Goal: Check status: Check status

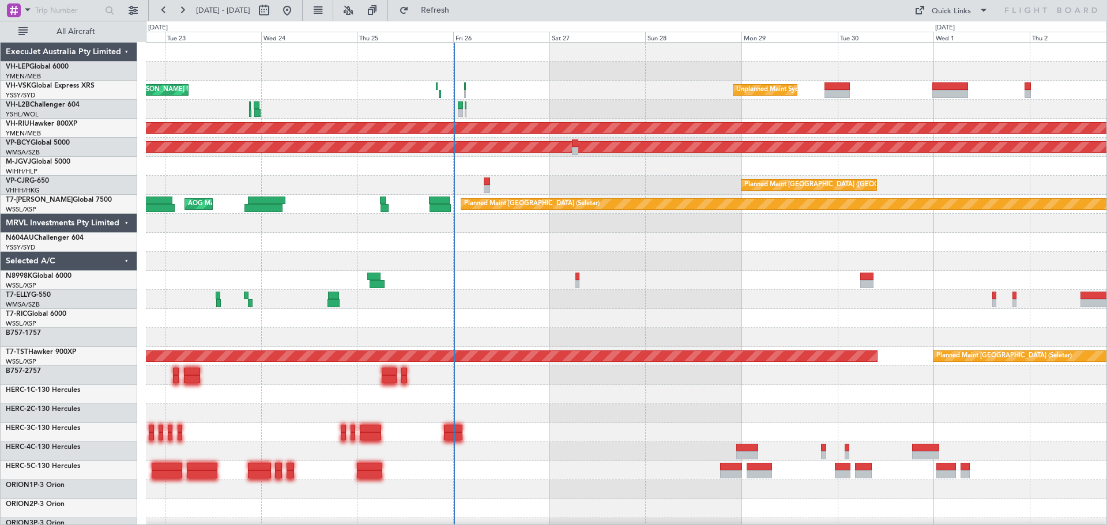
click at [673, 138] on div "Unplanned Maint Sydney ([PERSON_NAME] Intl) Planned Maint Sydney ([PERSON_NAME]…" at bounding box center [626, 357] width 961 height 628
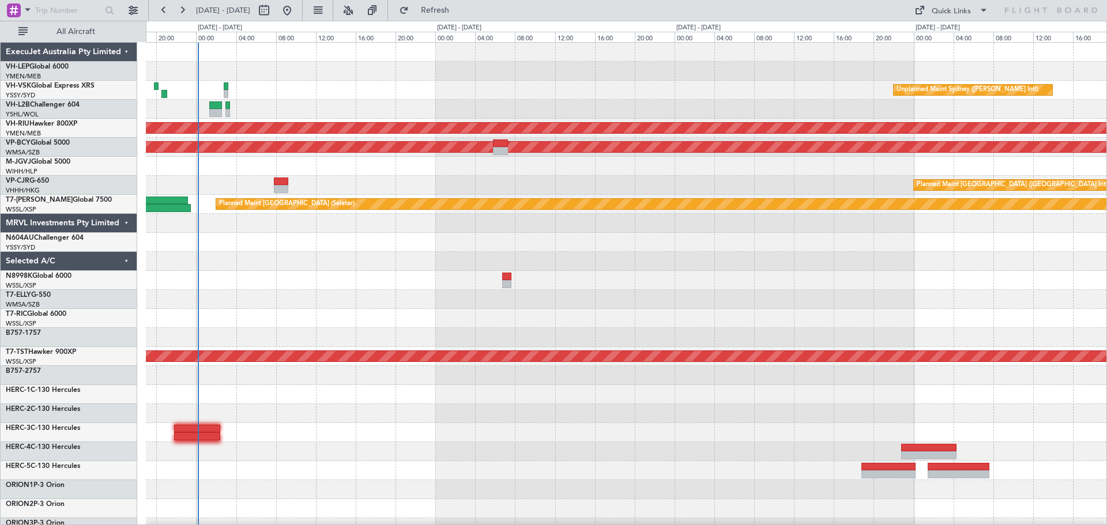
click at [609, 104] on div at bounding box center [626, 109] width 961 height 19
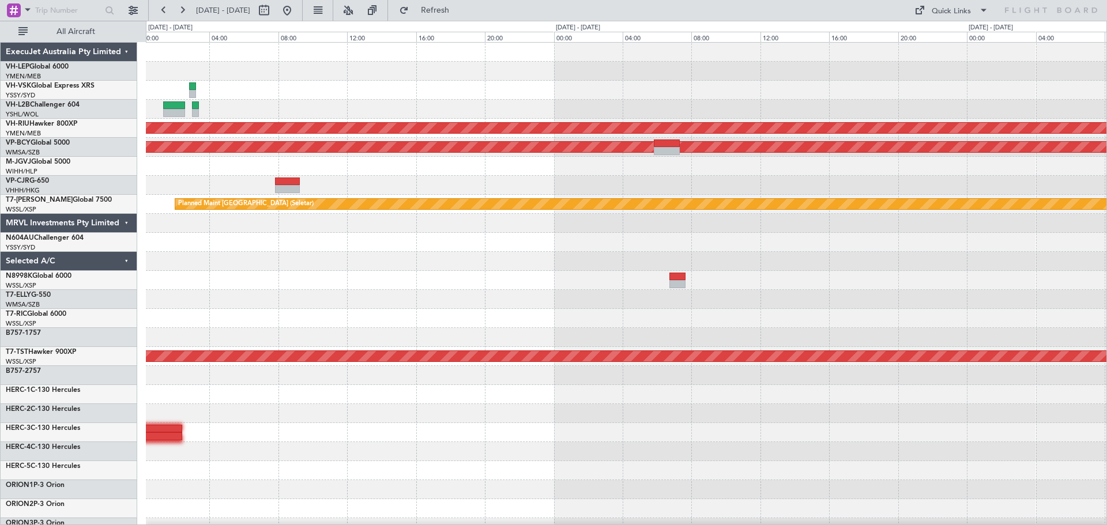
click at [617, 101] on div at bounding box center [626, 109] width 961 height 19
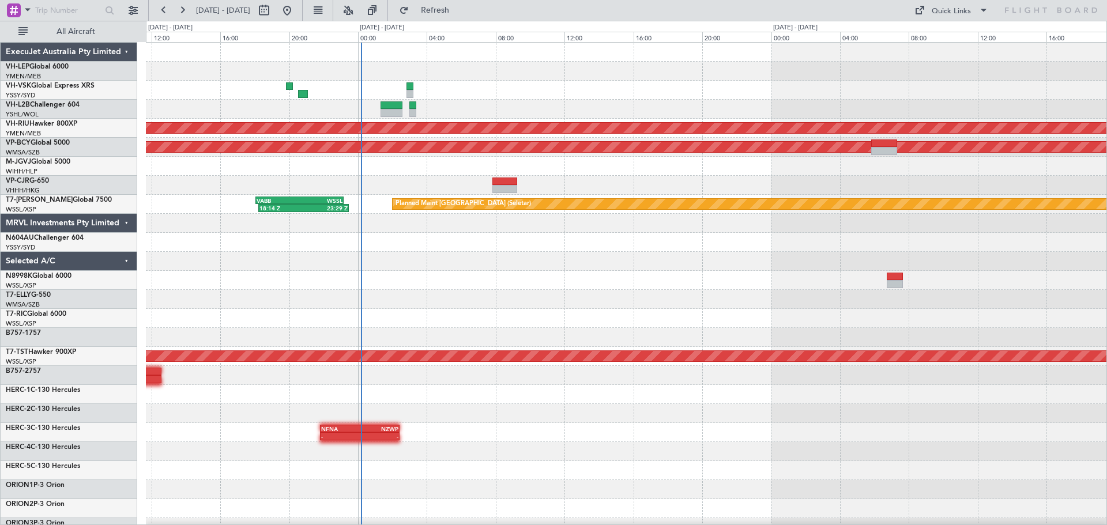
click at [469, 110] on div "Planned Maint [GEOGRAPHIC_DATA] ([GEOGRAPHIC_DATA]) Unplanned Maint [GEOGRAPHIC…" at bounding box center [626, 357] width 961 height 628
click at [273, 8] on button at bounding box center [264, 10] width 18 height 18
select select "9"
select select "2025"
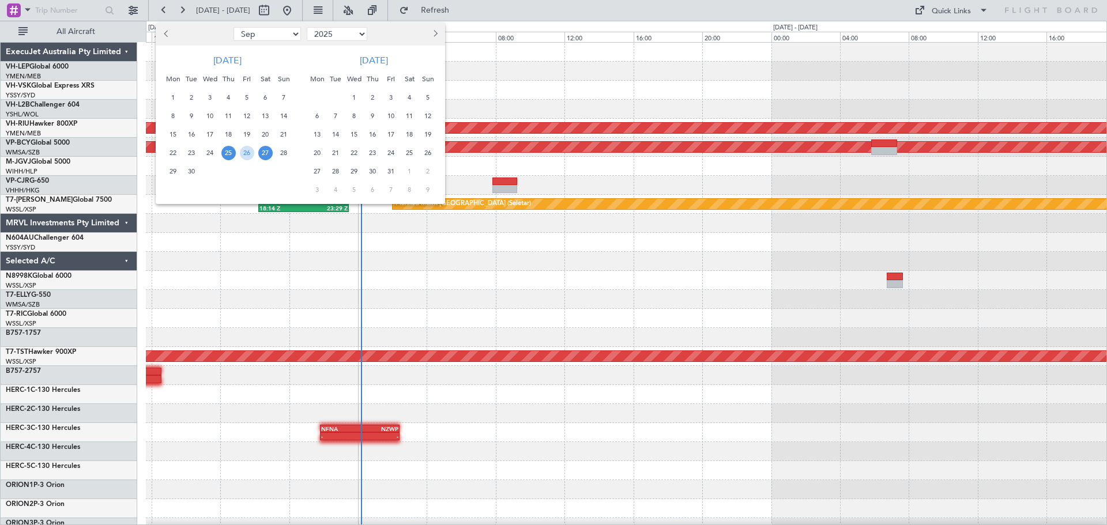
click at [437, 36] on button "Next month" at bounding box center [434, 34] width 13 height 18
click at [368, 152] on span "20" at bounding box center [373, 153] width 14 height 14
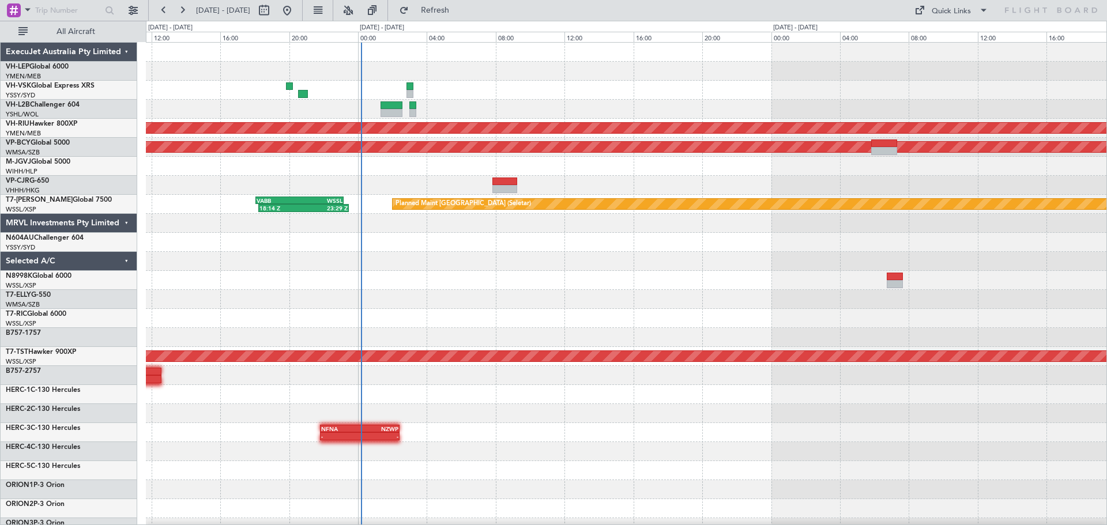
select select "11"
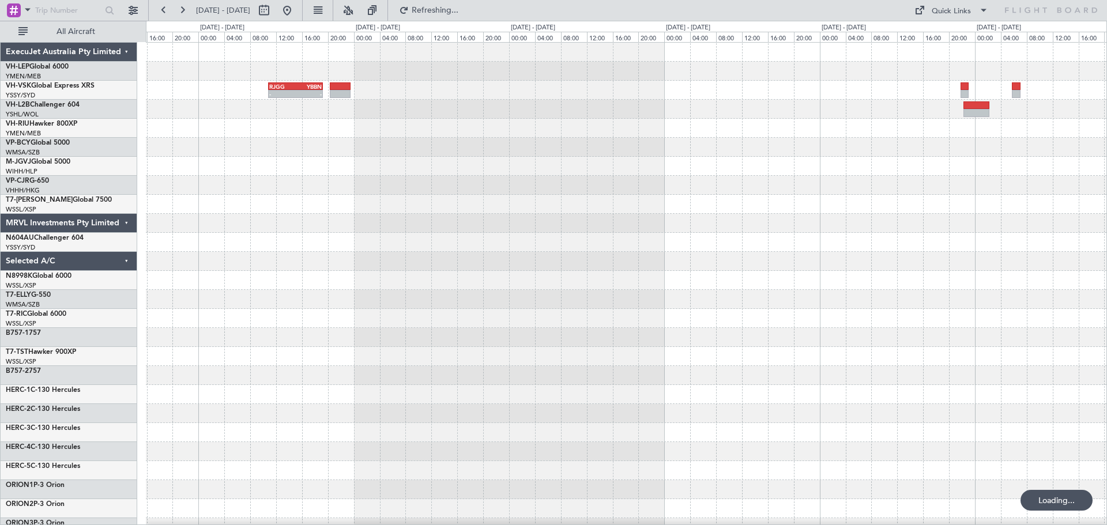
click at [208, 195] on div "- - RJGG 10:50 Z YBBN 19:15 Z YSSY 22:50 Z RJGG 08:05 Z - -" at bounding box center [626, 357] width 961 height 628
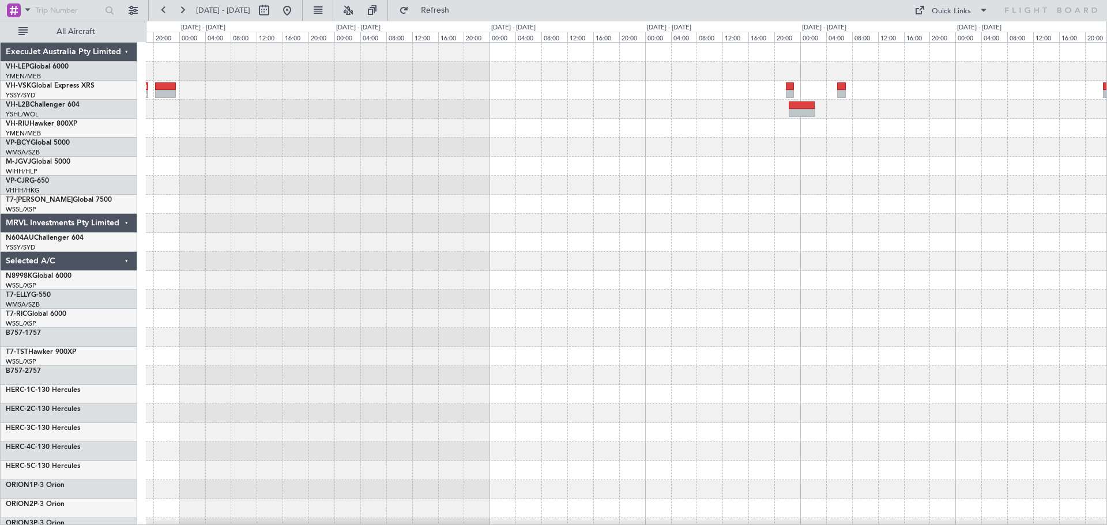
click at [780, 125] on div "- - RJGG 10:50 Z YBBN 19:15 Z - - YBBN 03:00 Z RJGG 11:25 Z - - RJGG 10:45 Z YS…" at bounding box center [626, 357] width 961 height 628
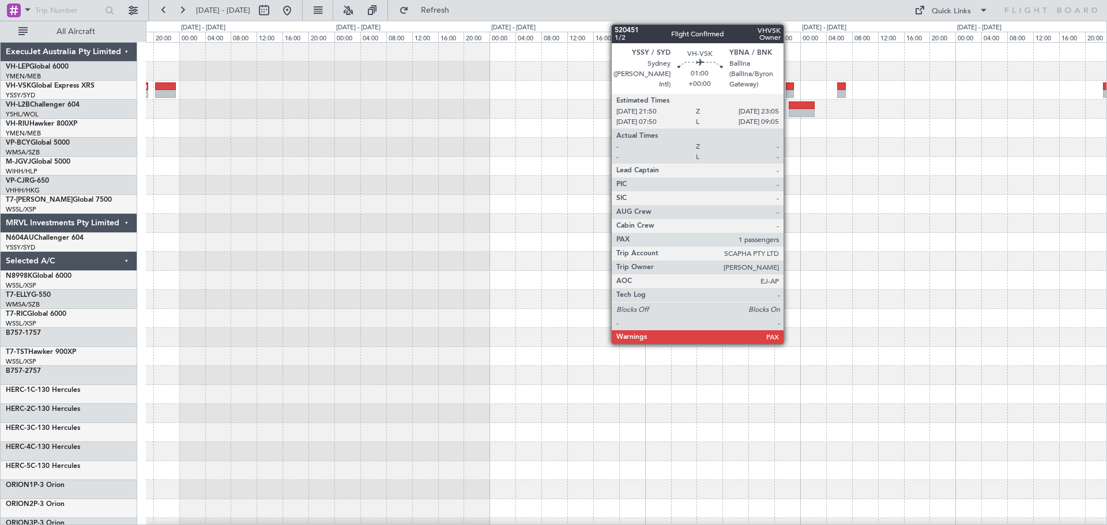
click at [789, 91] on div at bounding box center [790, 94] width 9 height 8
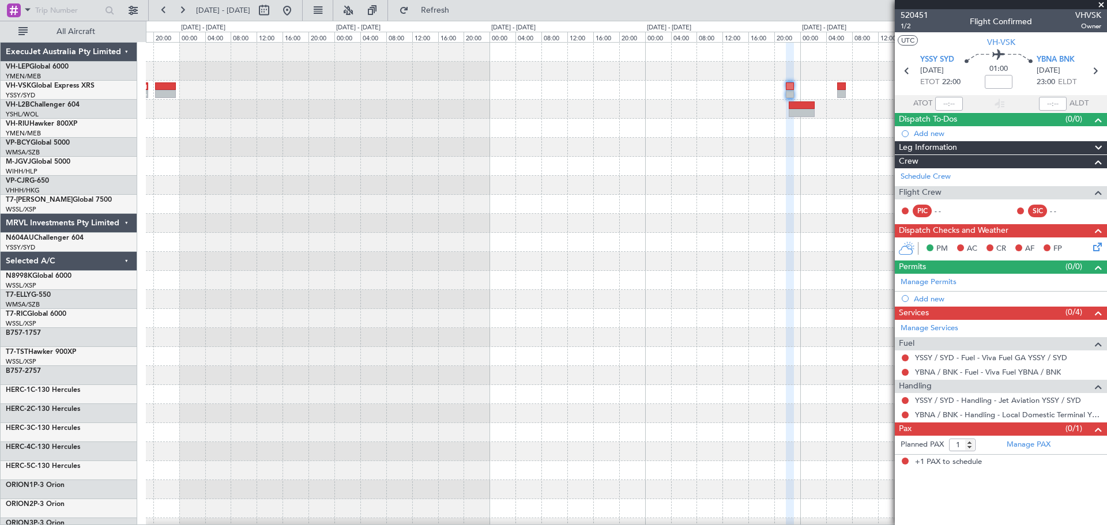
click at [852, 171] on div "- - RJGG 10:50 Z YBBN 19:15 Z - - YBBN 03:00 Z RJGG 11:25 Z - - RJGG 10:45 Z YS…" at bounding box center [626, 357] width 961 height 628
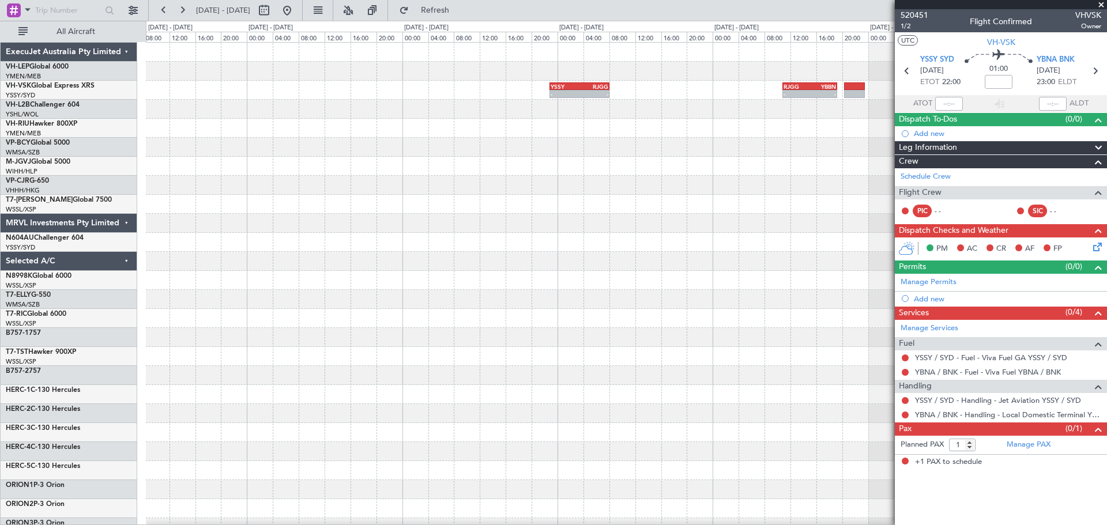
click at [827, 196] on div "- - RJGG 10:50 Z YBBN 19:15 Z YSSY 22:50 Z RJGG 08:05 Z - -" at bounding box center [626, 357] width 961 height 628
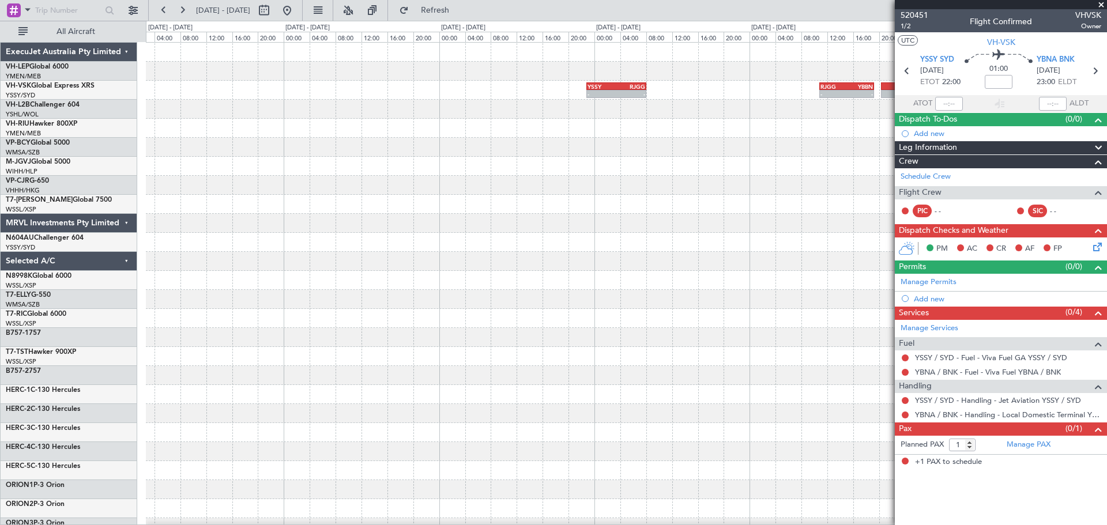
click at [710, 210] on div "- - RJGG 10:50 Z YBBN 19:15 Z YSSY 22:50 Z RJGG 08:05 Z - -" at bounding box center [626, 357] width 961 height 628
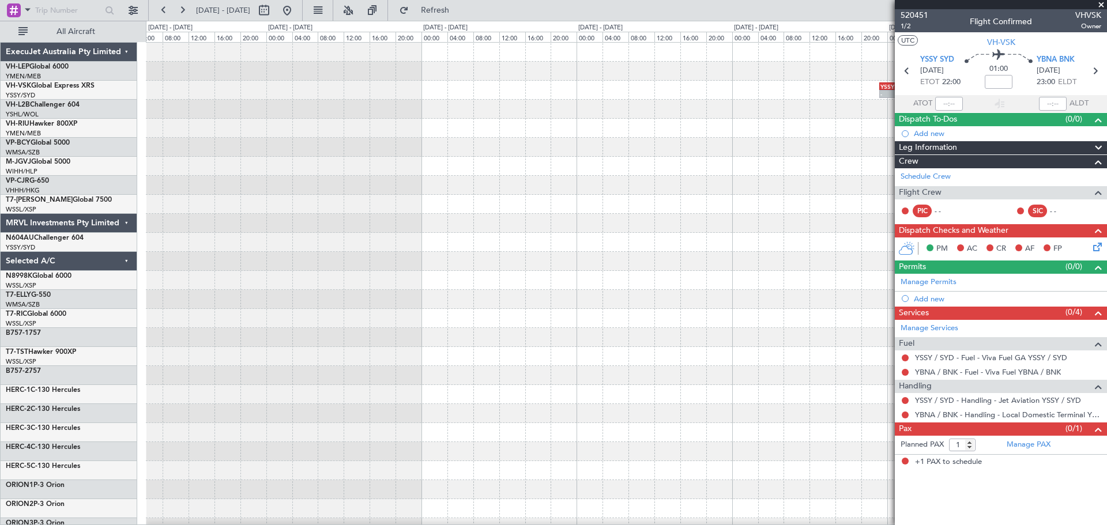
click at [721, 238] on div "YSSY 22:50 Z RJGG 08:05 Z - - - - RJGG 10:50 Z YBBN 19:15 Z Planned Maint Sydne…" at bounding box center [626, 357] width 961 height 628
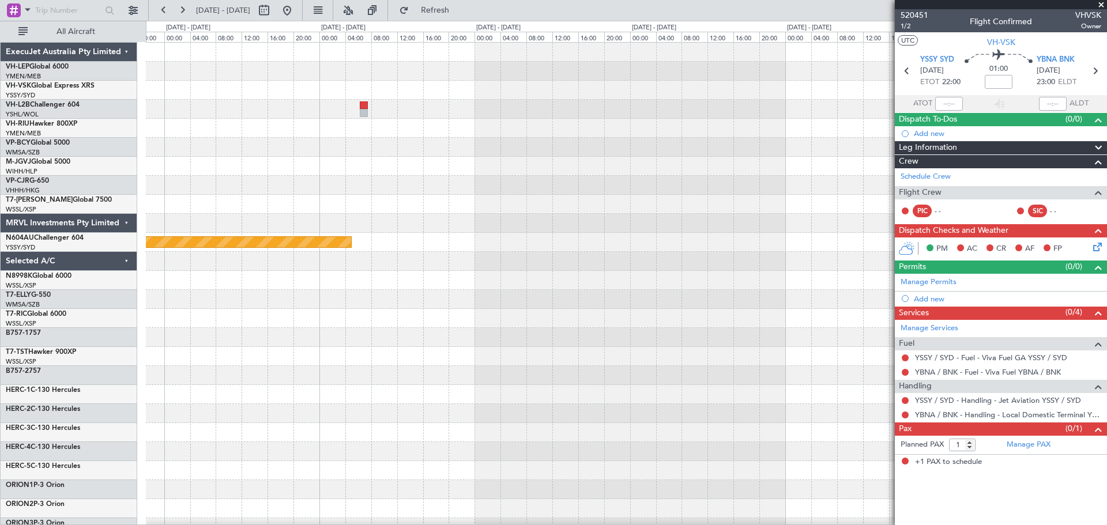
click at [702, 228] on div at bounding box center [626, 223] width 961 height 19
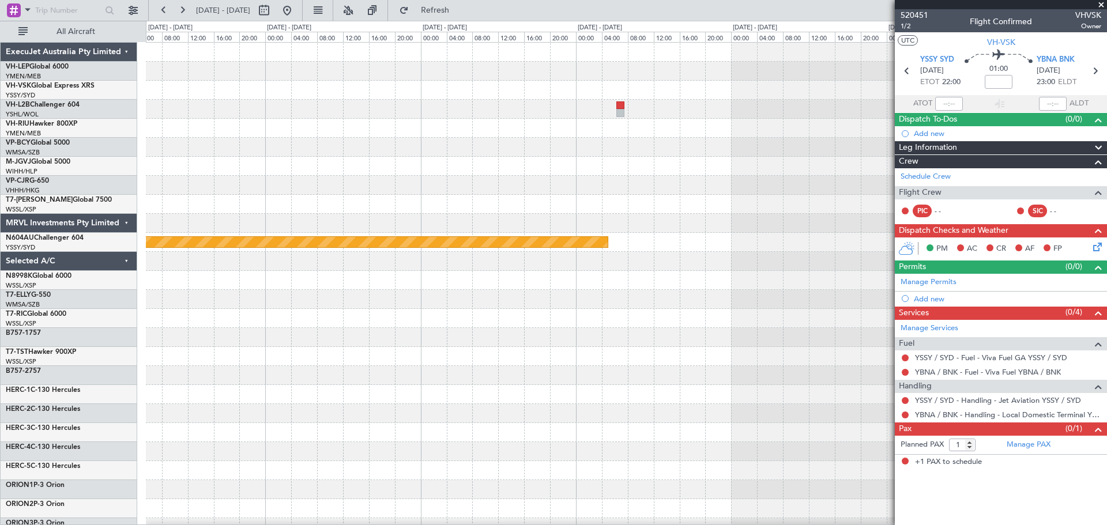
click at [717, 248] on div "Planned Maint Sydney ([PERSON_NAME] Intl)" at bounding box center [626, 357] width 961 height 628
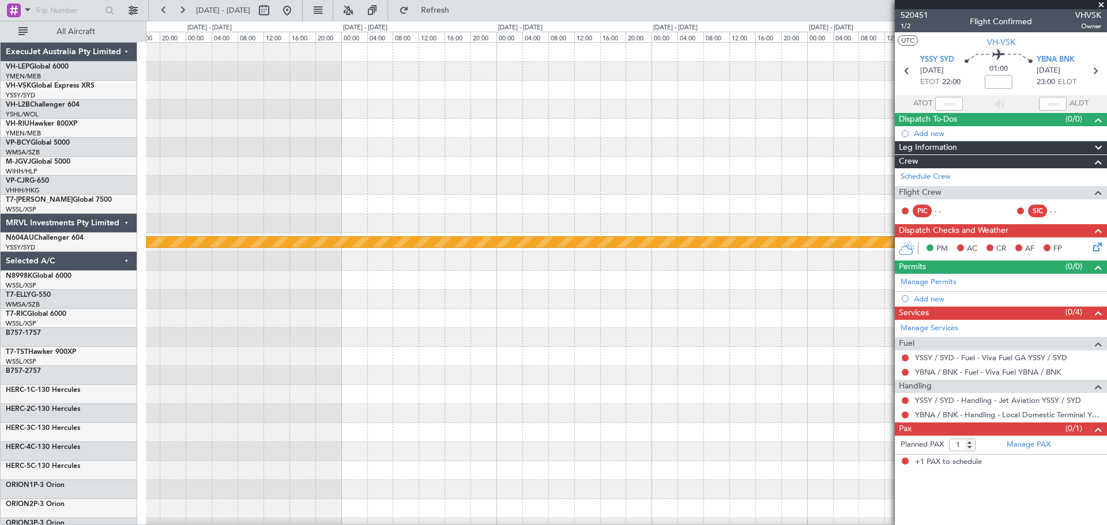
click at [624, 221] on div at bounding box center [626, 223] width 961 height 19
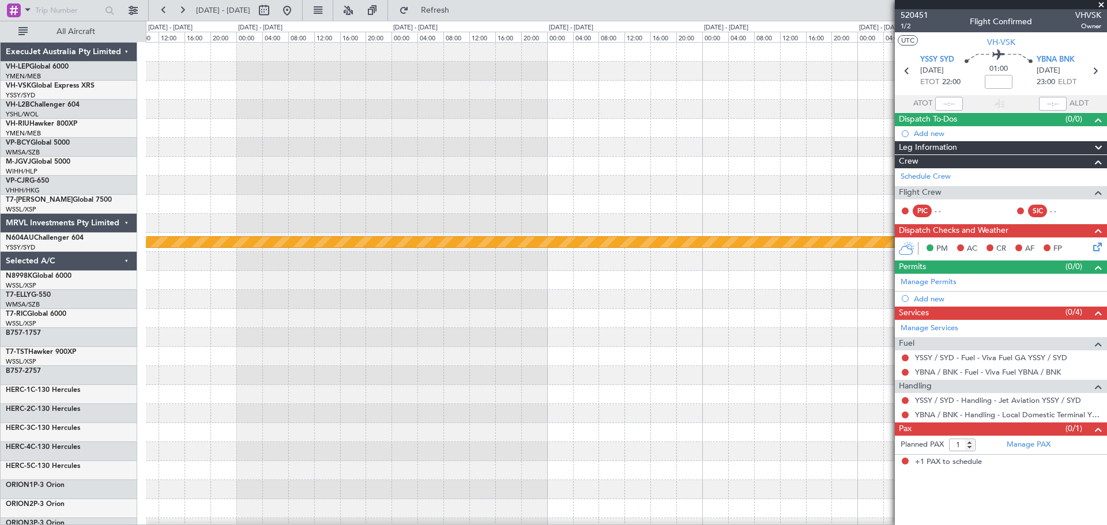
click at [579, 210] on div at bounding box center [626, 204] width 961 height 19
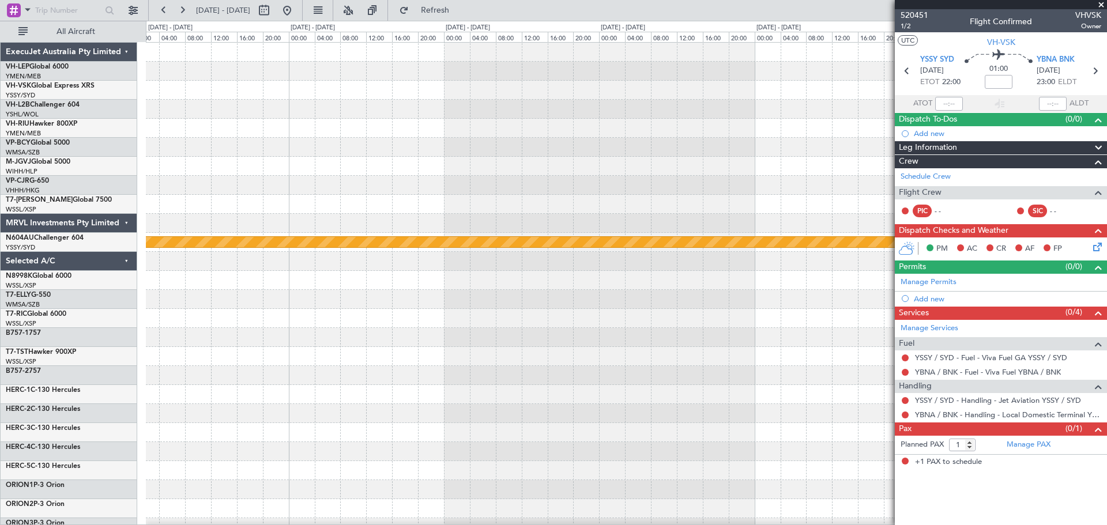
click at [595, 205] on div at bounding box center [626, 204] width 961 height 19
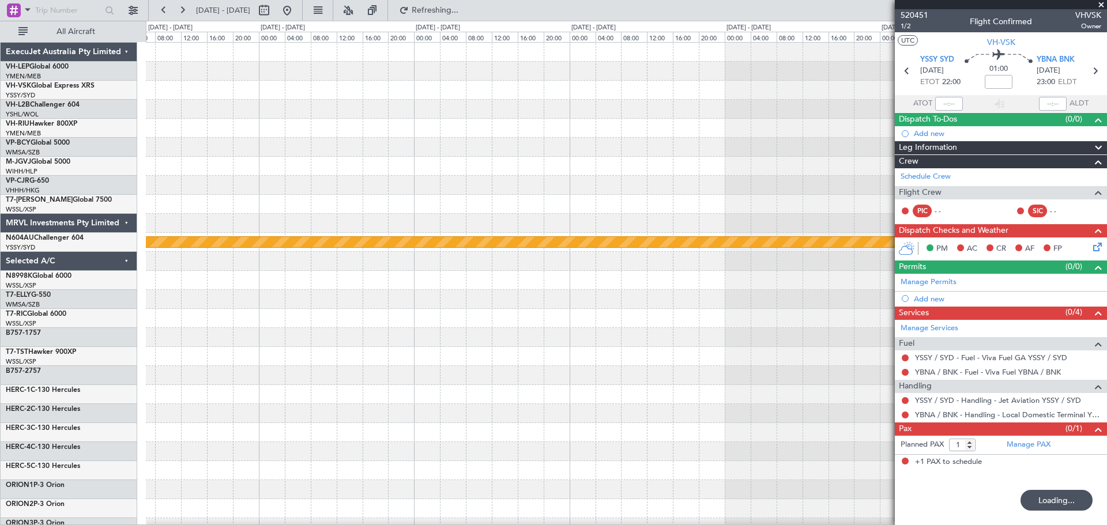
click at [790, 142] on div "Planned Maint Sydney ([PERSON_NAME] Intl)" at bounding box center [626, 357] width 961 height 628
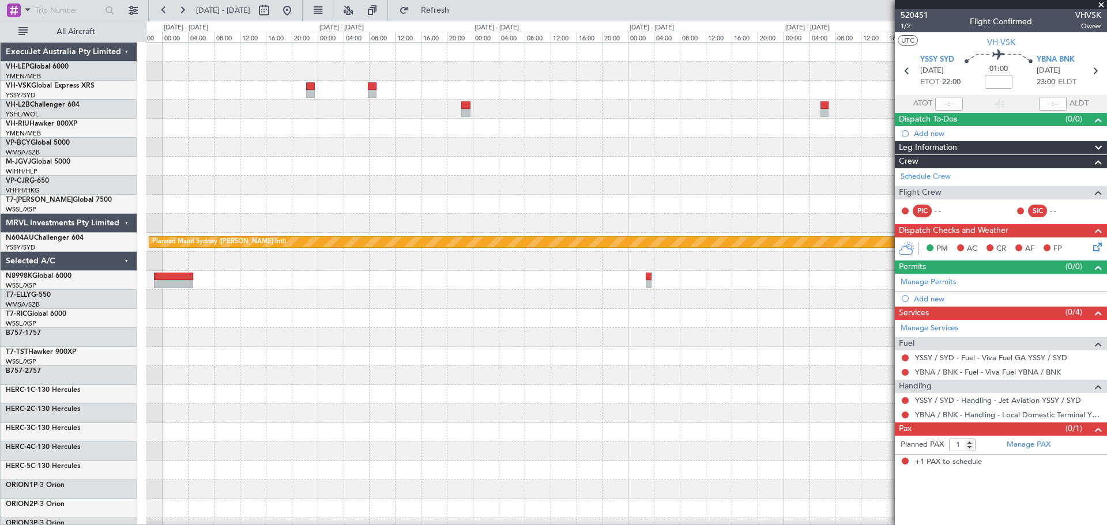
click at [690, 185] on div "Planned Maint Sydney ([PERSON_NAME] Intl)" at bounding box center [626, 357] width 961 height 628
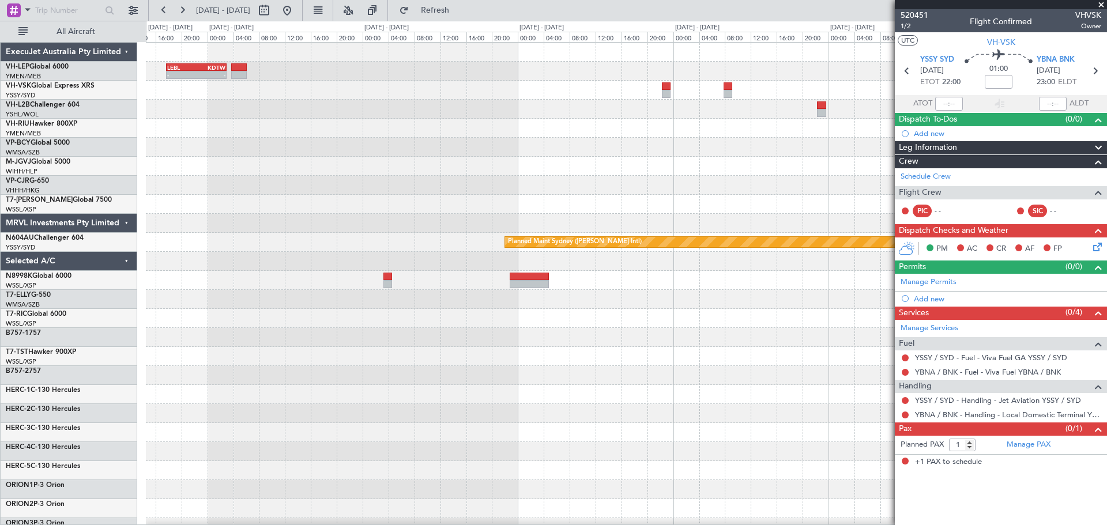
click at [648, 178] on div "- - LEBL 17:45 Z KDTW 03:01 Z Planned Maint Sydney ([PERSON_NAME] Intl)" at bounding box center [626, 357] width 961 height 628
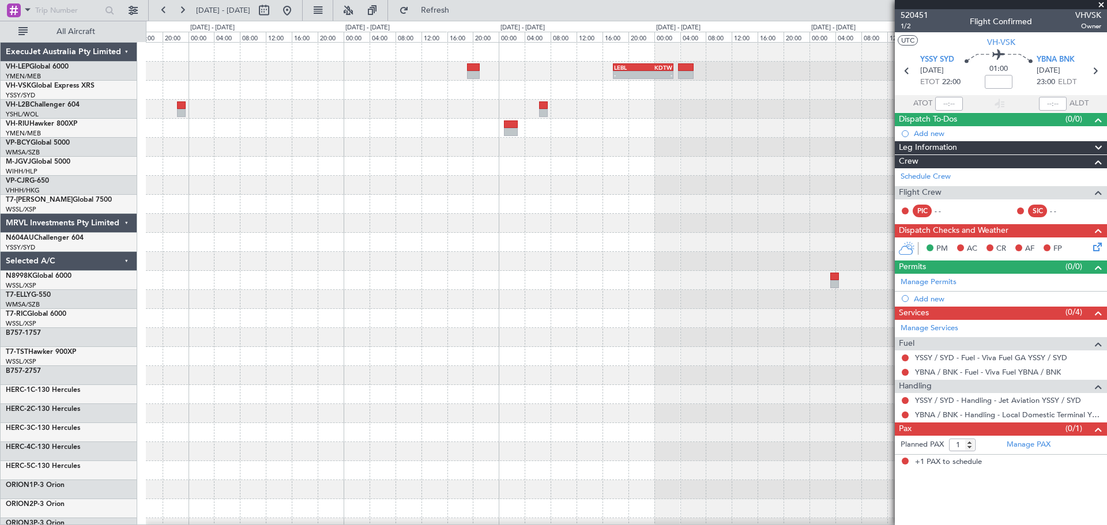
click at [586, 213] on div "- - LEBL 17:45 Z KDTW 03:01 Z SBGL 19:50 Z EGLL 07:25 Z - - Planned Maint Sydne…" at bounding box center [626, 357] width 961 height 628
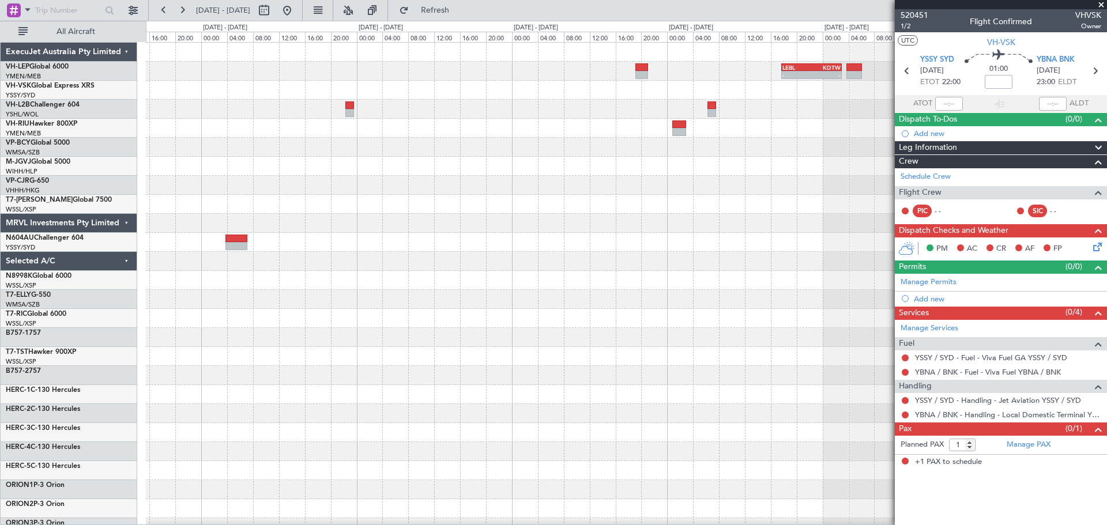
click at [502, 243] on div "- - LEBL 17:45 Z KDTW 03:01 Z SBGL 19:50 Z EGLL 07:25 Z - - Planned Maint Sydne…" at bounding box center [626, 357] width 961 height 628
click at [624, 268] on div "- - LEBL 17:45 Z KDTW 03:01 Z SBGL 19:50 Z EGLL 07:25 Z - - Planned Maint Sydne…" at bounding box center [626, 357] width 961 height 628
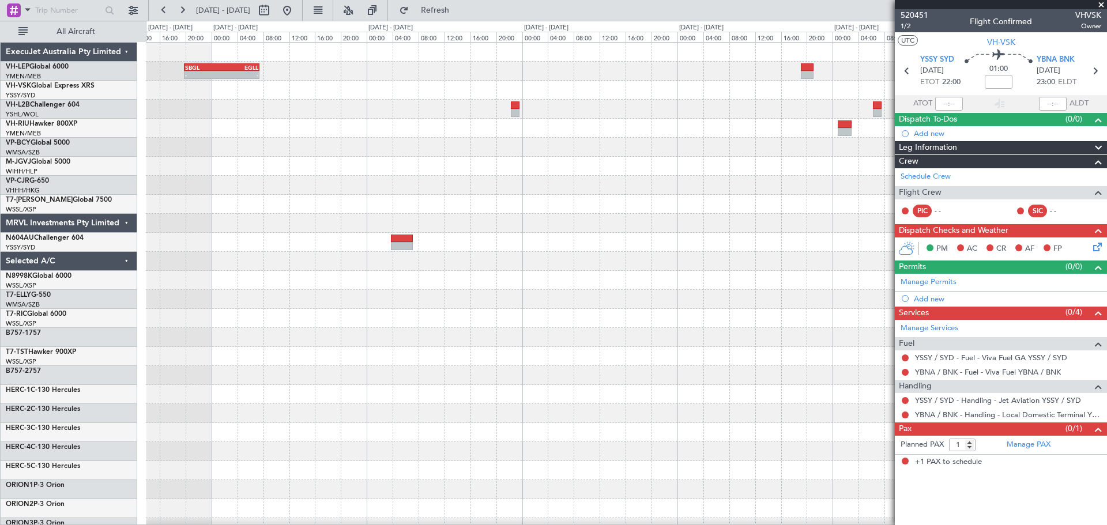
click at [647, 259] on div "- - LEBL 17:45 Z KDTW 03:01 Z SBGL 19:50 Z EGLL 07:25 Z - - Planned Maint Sydne…" at bounding box center [626, 357] width 961 height 628
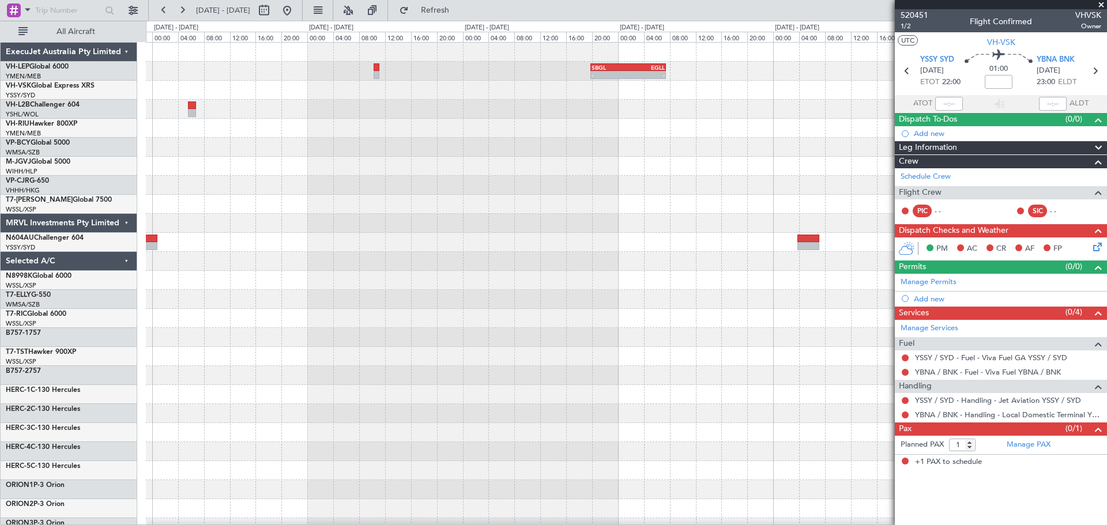
click at [617, 211] on div "- - SBGL 19:50 Z EGLL 07:25 Z" at bounding box center [626, 357] width 961 height 628
click at [705, 228] on div "- - SBGL 19:50 Z EGLL 07:25 Z" at bounding box center [626, 357] width 961 height 628
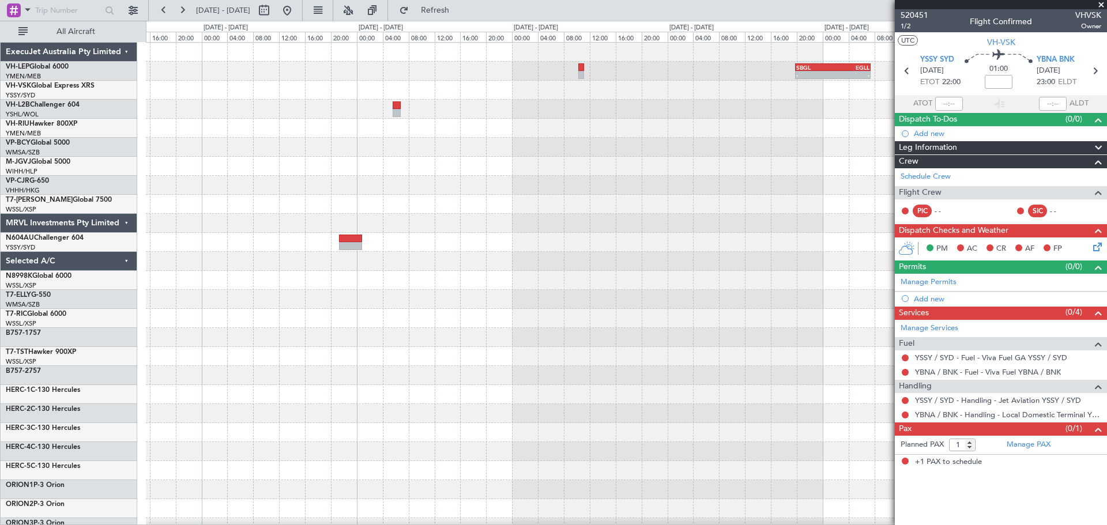
click at [782, 241] on div "- - SBGL 19:50 Z EGLL 07:25 Z KOKC 22:50 Z SBGR 09:00 Z - -" at bounding box center [626, 357] width 961 height 628
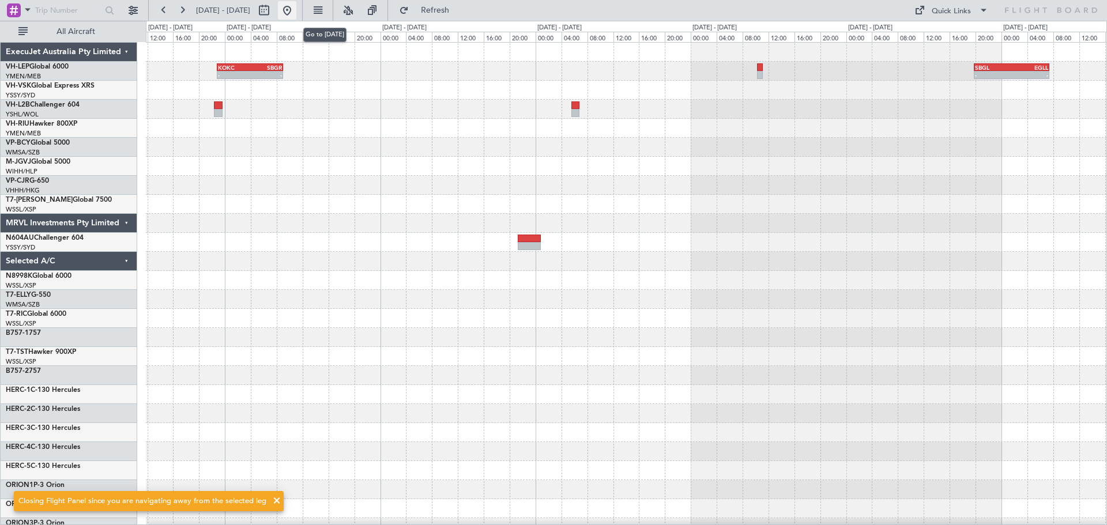
click at [296, 10] on button at bounding box center [287, 10] width 18 height 18
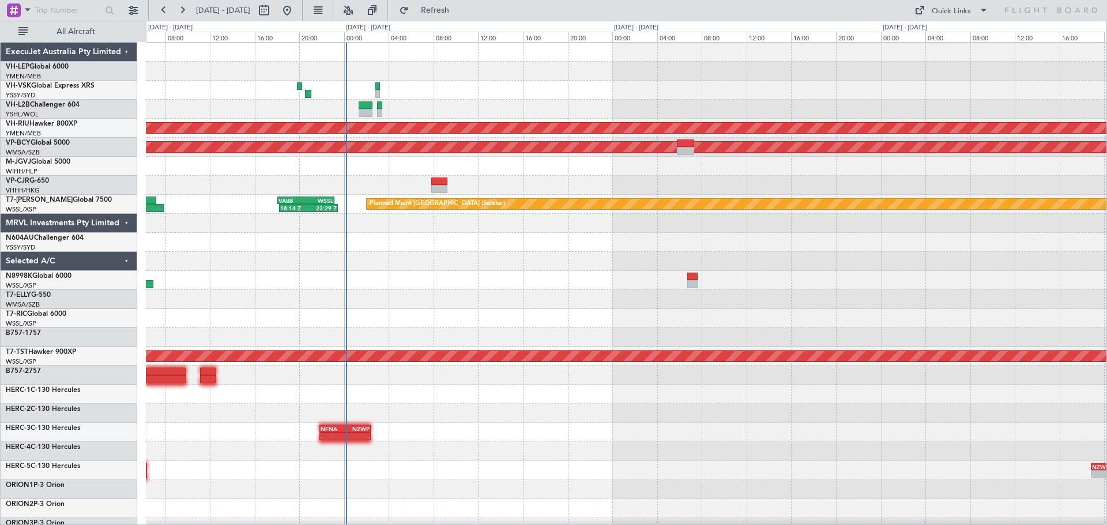
click at [565, 90] on div "Unplanned Maint Sydney ([PERSON_NAME] Intl) Planned Maint [GEOGRAPHIC_DATA] ([G…" at bounding box center [626, 357] width 961 height 628
click at [383, 113] on div "Unplanned Maint Sydney ([PERSON_NAME] Intl) Planned Maint [GEOGRAPHIC_DATA] ([G…" at bounding box center [626, 357] width 961 height 628
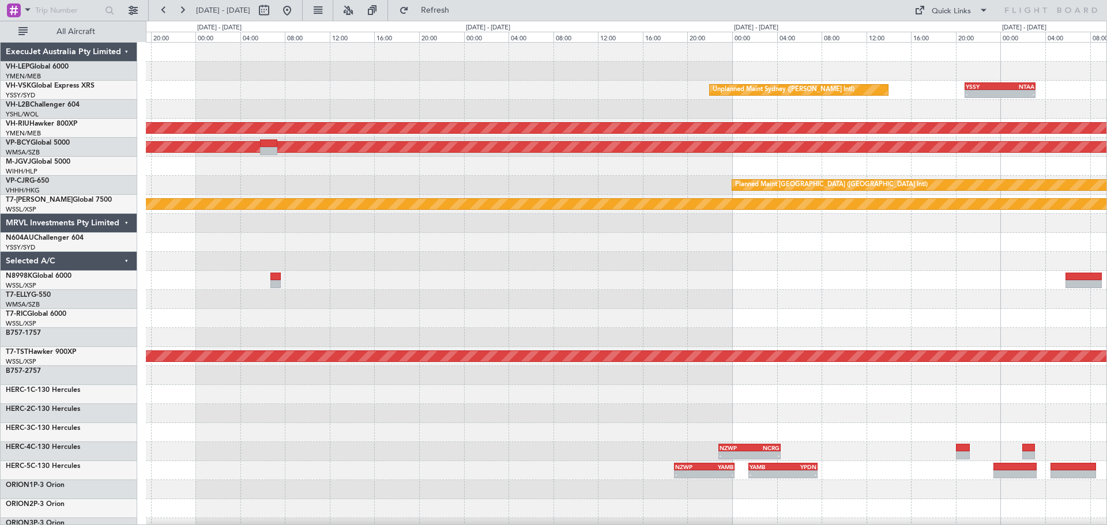
click at [251, 110] on div "Unplanned Maint Sydney ([PERSON_NAME] Intl) - - YSSY 20:50 Z NTAA 03:10 Z - - N…" at bounding box center [626, 357] width 961 height 628
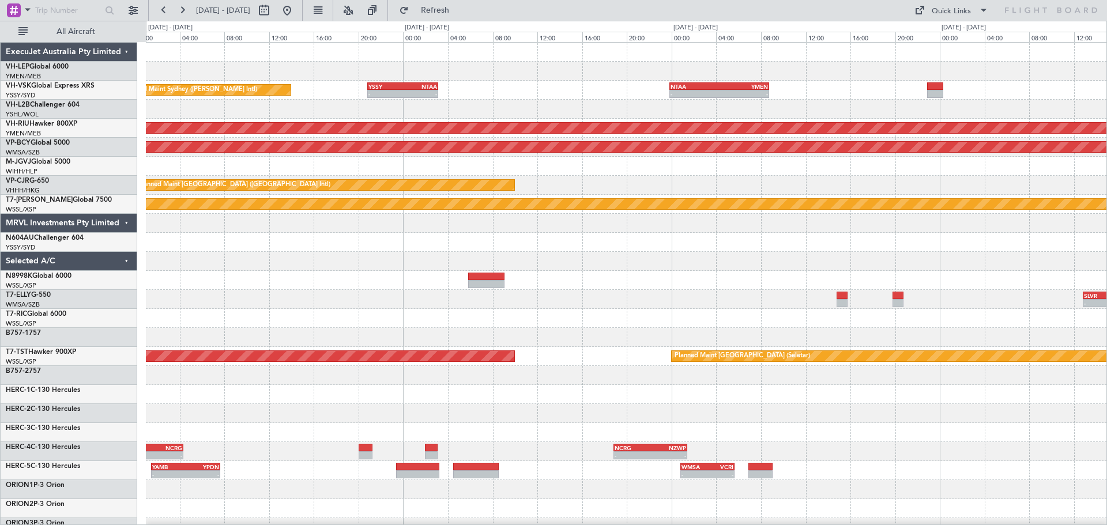
click at [208, 103] on div "Unplanned Maint Sydney ([PERSON_NAME] Intl) - - YSSY 20:50 Z NTAA 03:10 Z - - N…" at bounding box center [626, 357] width 961 height 628
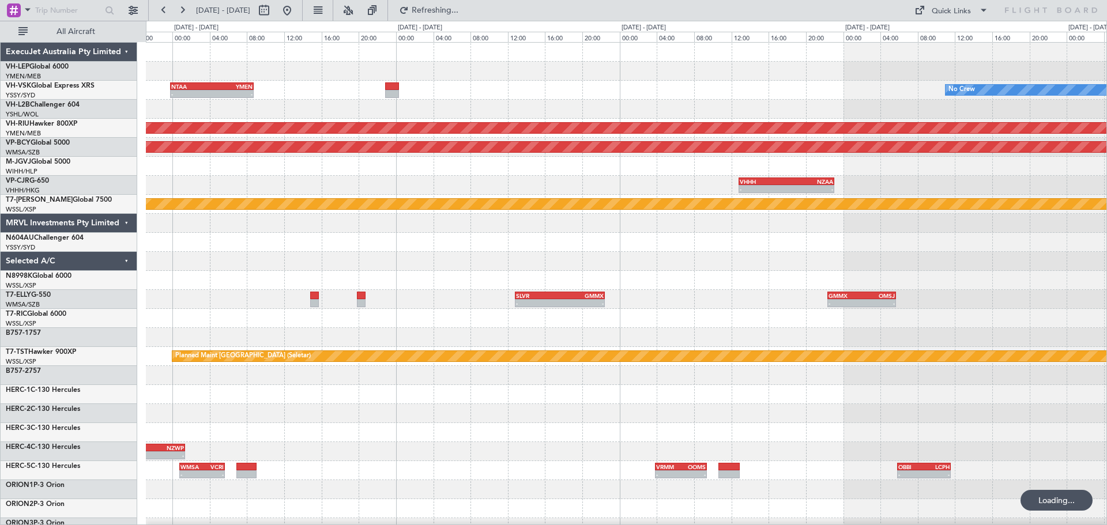
click at [616, 99] on div "No Crew NTAA 23:50 Z YMEN 08:45 Z - - - - YSSY 20:50 Z NTAA 03:10 Z" at bounding box center [626, 90] width 961 height 19
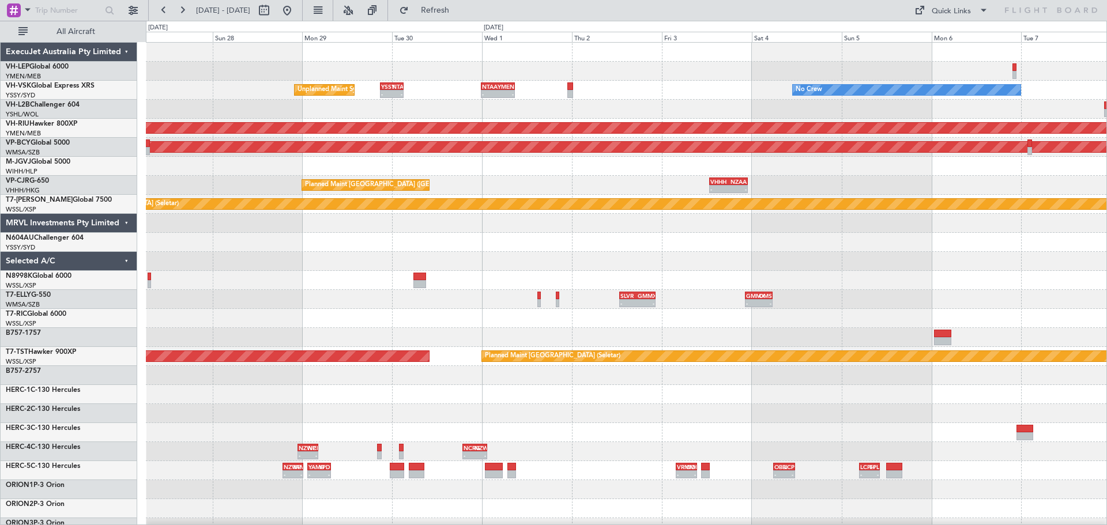
click at [308, 118] on div "No Crew - - NTAA 23:50 Z YMEN 08:45 Z - - YSSY 20:50 Z NTAA 03:10 Z Unplanned M…" at bounding box center [626, 357] width 961 height 628
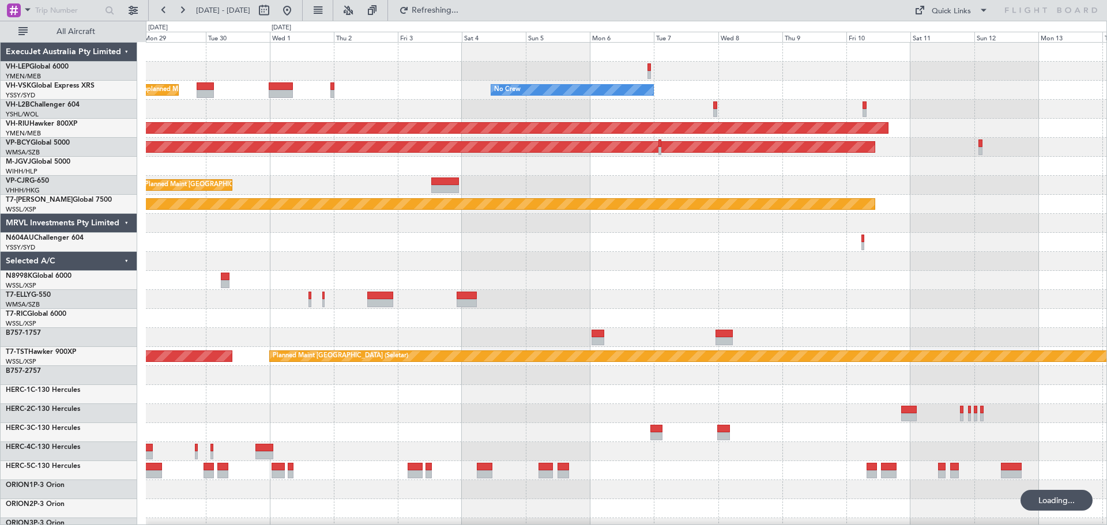
click at [331, 118] on div "No Crew Unplanned Maint Sydney ([PERSON_NAME] Intl) Planned Maint [GEOGRAPHIC_D…" at bounding box center [626, 357] width 961 height 628
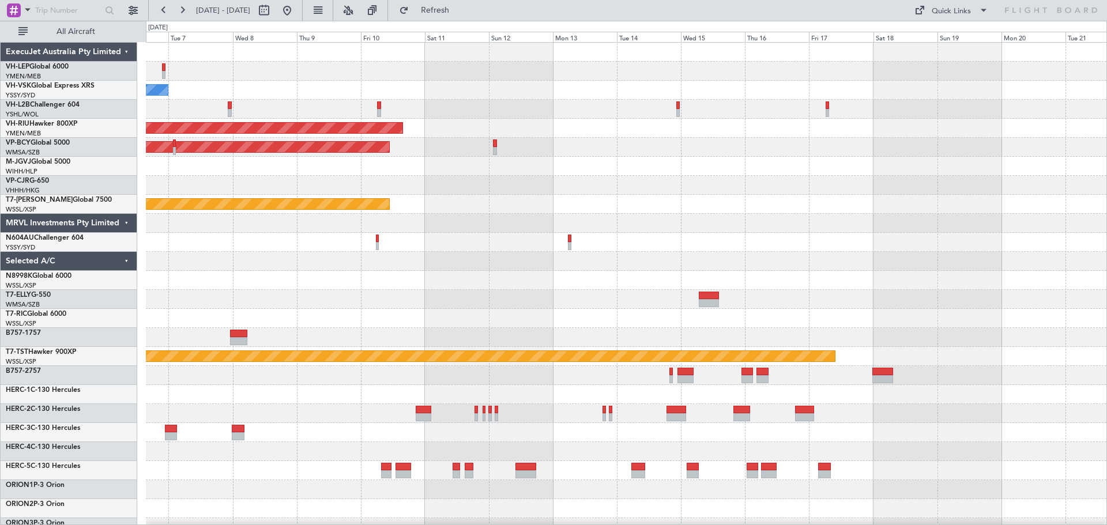
click at [766, 115] on div "No Crew Planned Maint [GEOGRAPHIC_DATA] ([GEOGRAPHIC_DATA]) Unplanned Maint [GE…" at bounding box center [626, 357] width 961 height 628
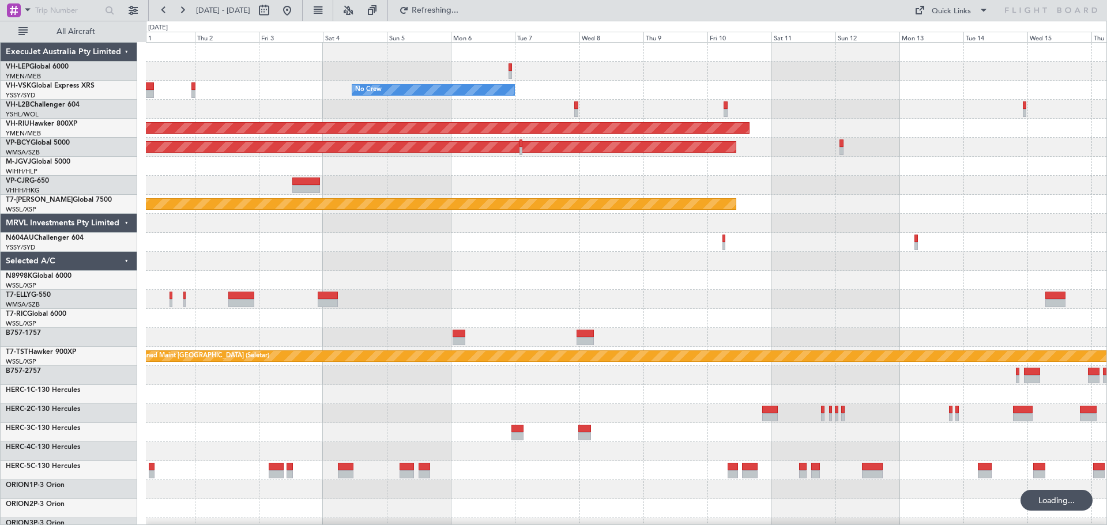
click at [747, 102] on div "No Crew Unplanned Maint Sydney ([PERSON_NAME] Intl) Planned Maint [GEOGRAPHIC_D…" at bounding box center [626, 357] width 961 height 628
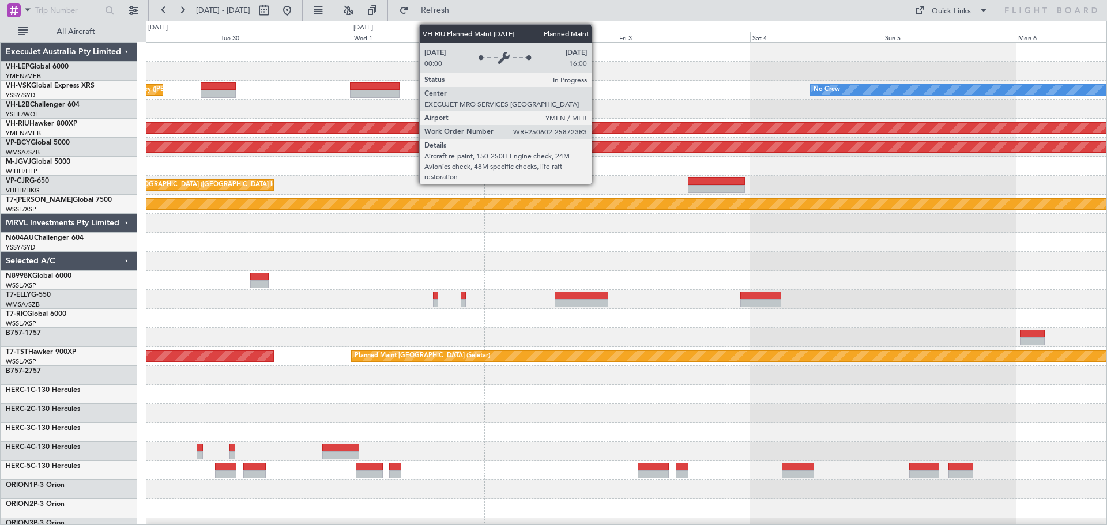
click at [648, 116] on div at bounding box center [626, 109] width 961 height 19
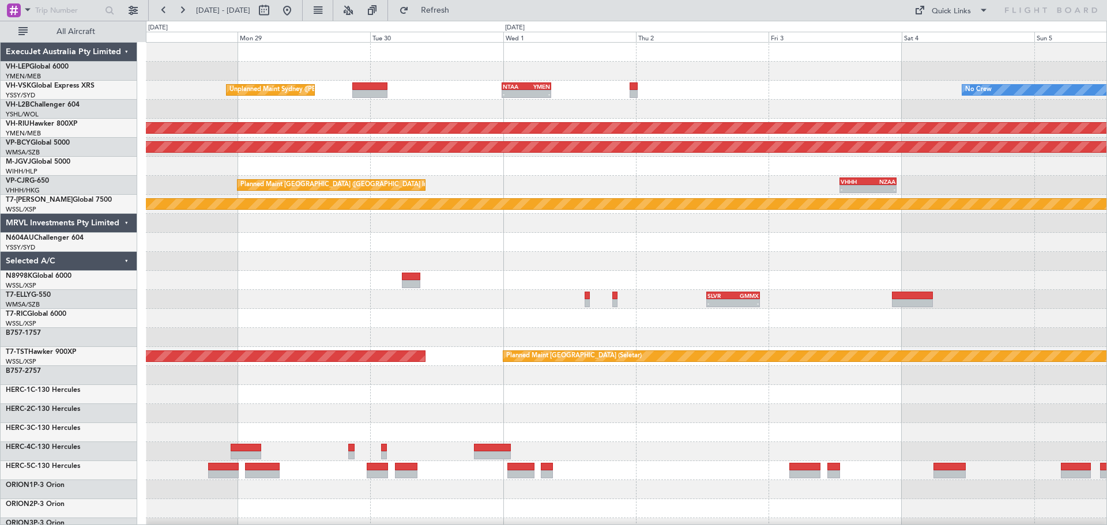
click at [133, 118] on div "No Crew Unplanned Maint Sydney ([PERSON_NAME] Intl) - - NTAA 23:50 Z YMEN 08:45…" at bounding box center [553, 273] width 1107 height 505
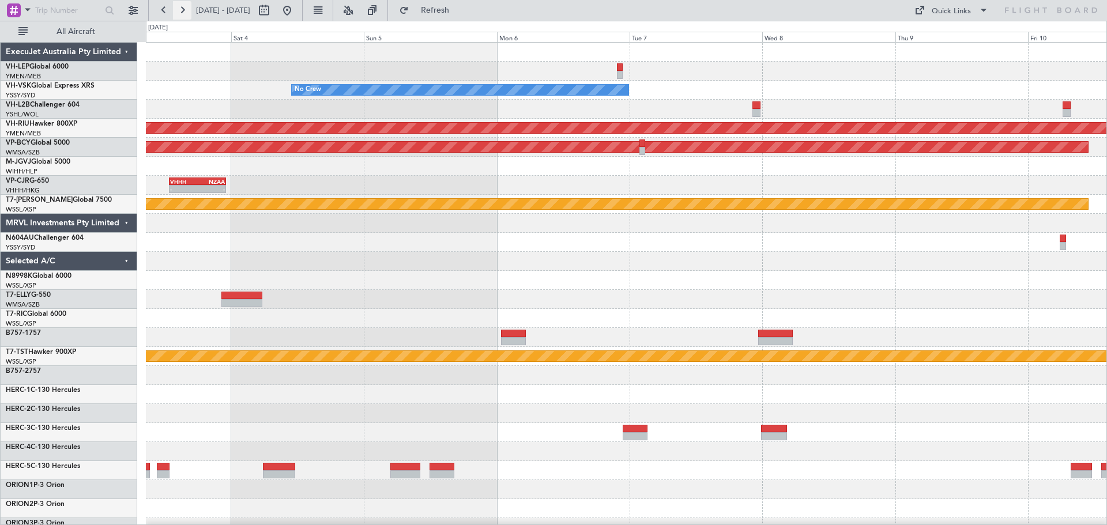
click at [186, 10] on button at bounding box center [182, 10] width 18 height 18
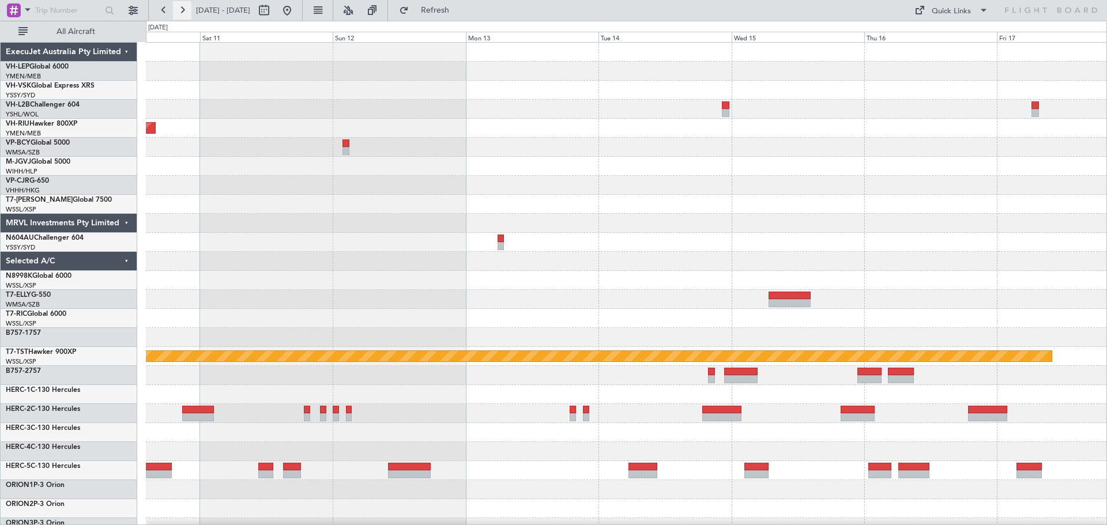
click at [185, 10] on button at bounding box center [182, 10] width 18 height 18
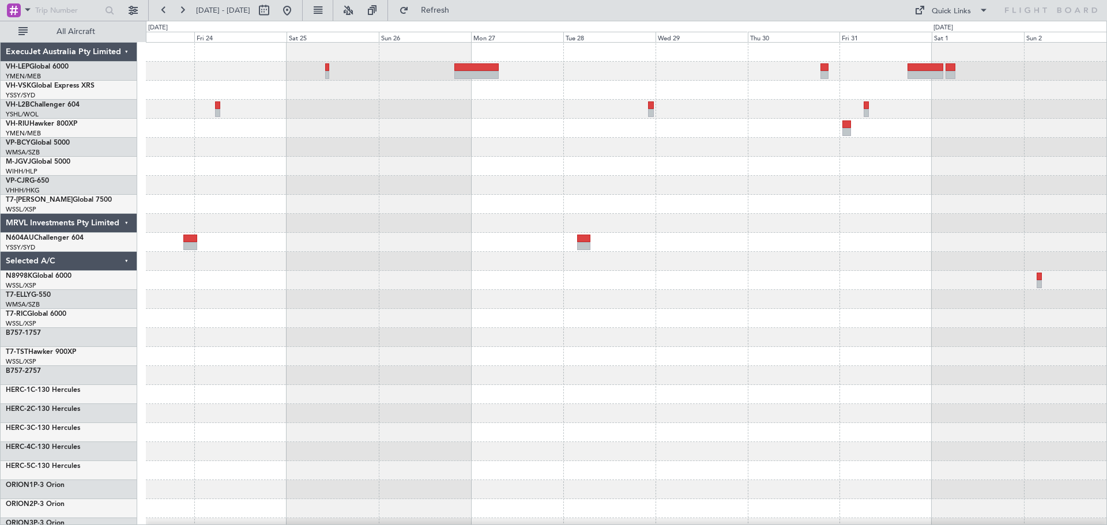
click at [454, 129] on div "Planned Maint Sydney ([PERSON_NAME] Intl)" at bounding box center [626, 357] width 961 height 628
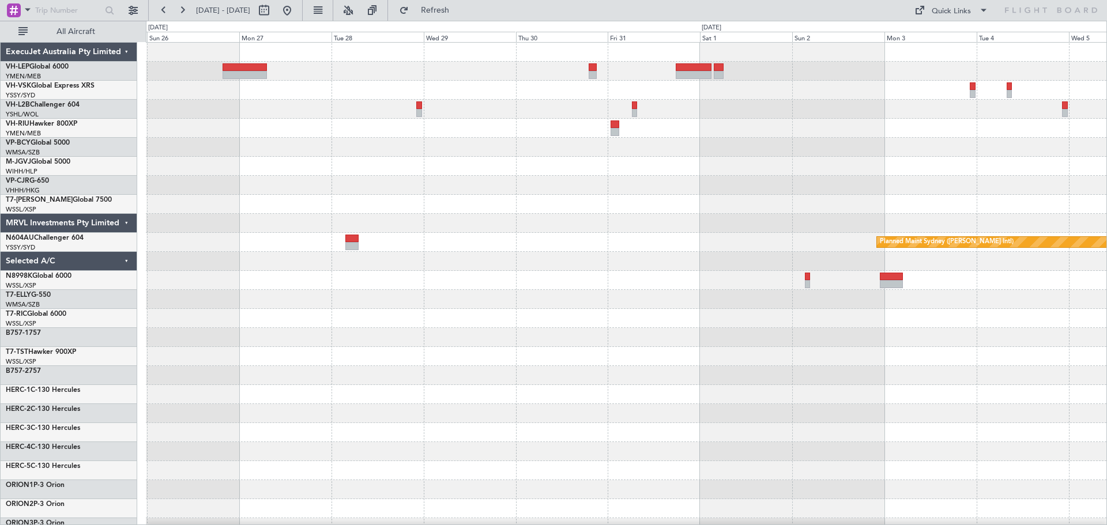
click at [691, 119] on div "Planned Maint Sydney ([PERSON_NAME] Intl)" at bounding box center [626, 357] width 961 height 628
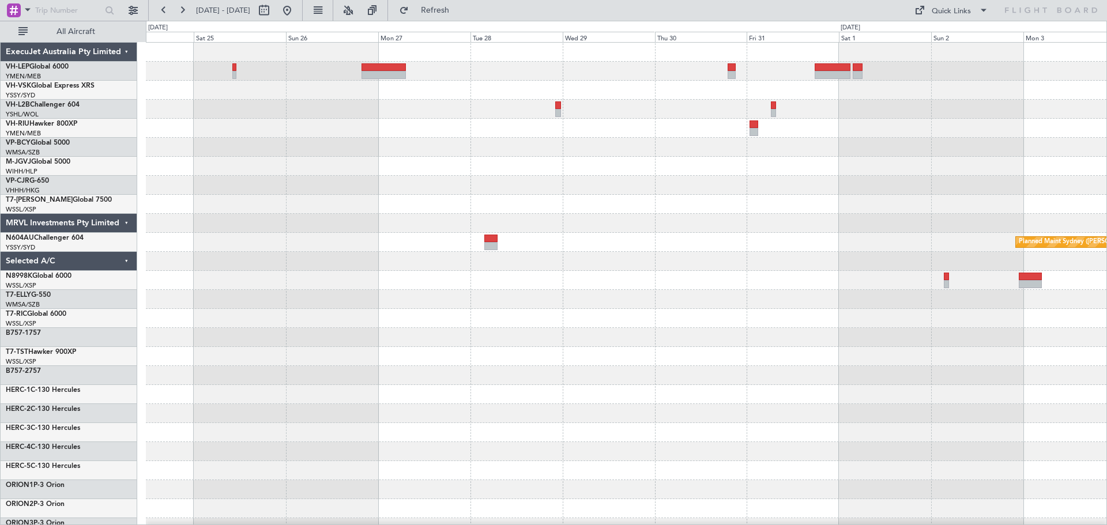
click at [786, 137] on div "Planned Maint Sydney ([PERSON_NAME] Intl)" at bounding box center [626, 357] width 961 height 628
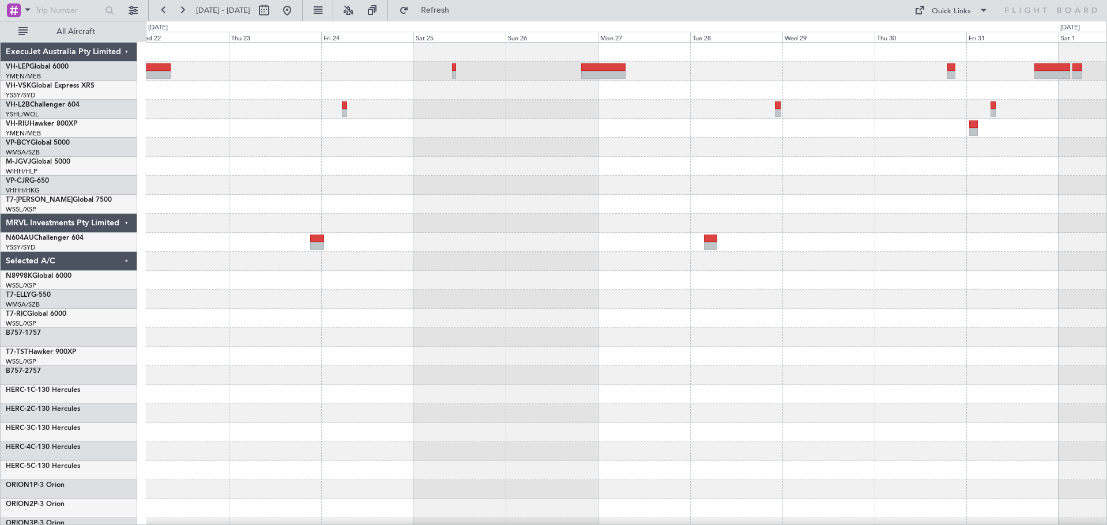
click at [866, 146] on div "Planned Maint Sydney ([PERSON_NAME] Intl)" at bounding box center [626, 357] width 961 height 628
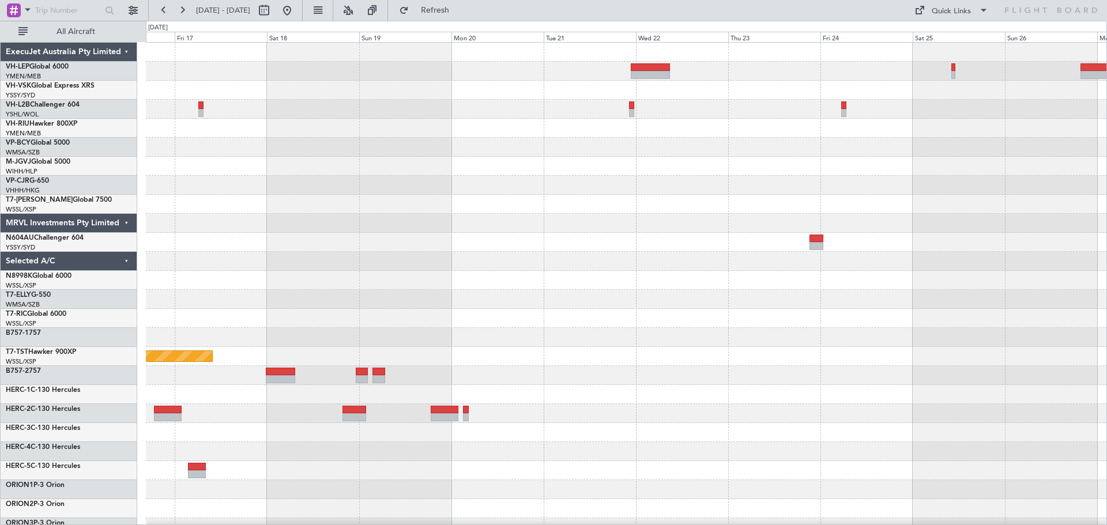
click at [552, 172] on div "Planned Maint [GEOGRAPHIC_DATA] (Seletar)" at bounding box center [626, 357] width 961 height 628
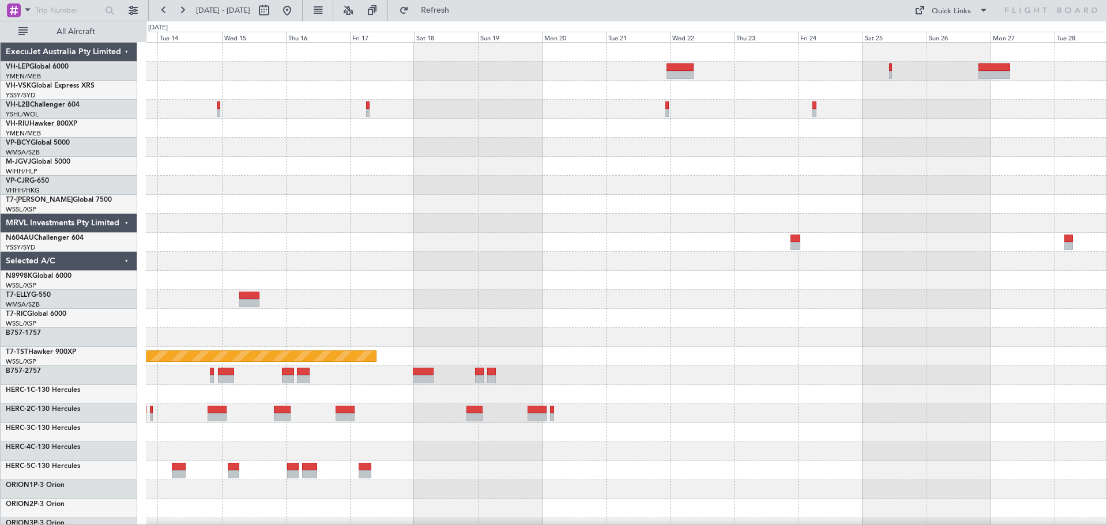
click at [798, 192] on div at bounding box center [626, 185] width 961 height 19
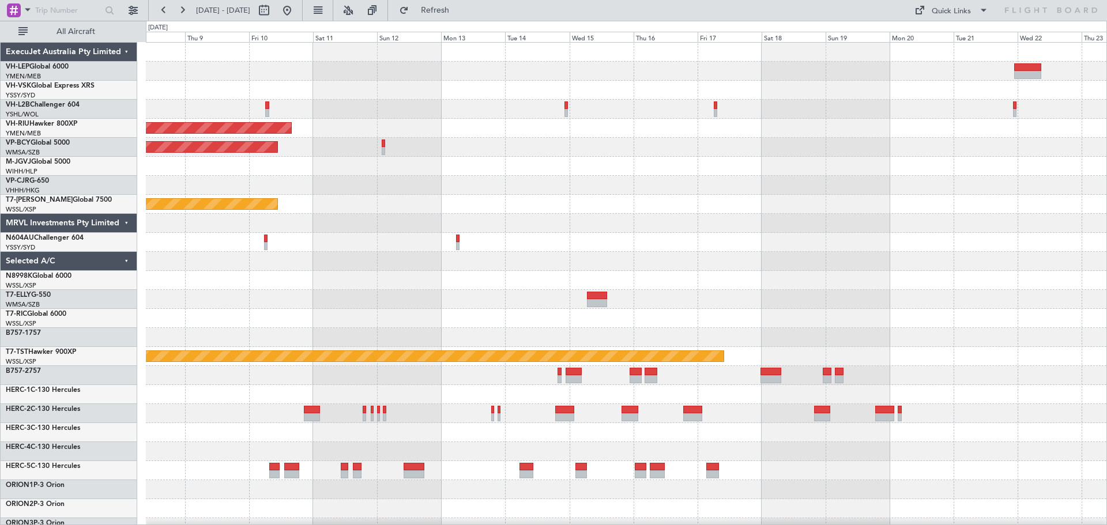
click at [767, 201] on div "No Crew Planned Maint [GEOGRAPHIC_DATA] ([GEOGRAPHIC_DATA]) Unplanned Maint [GE…" at bounding box center [626, 357] width 961 height 628
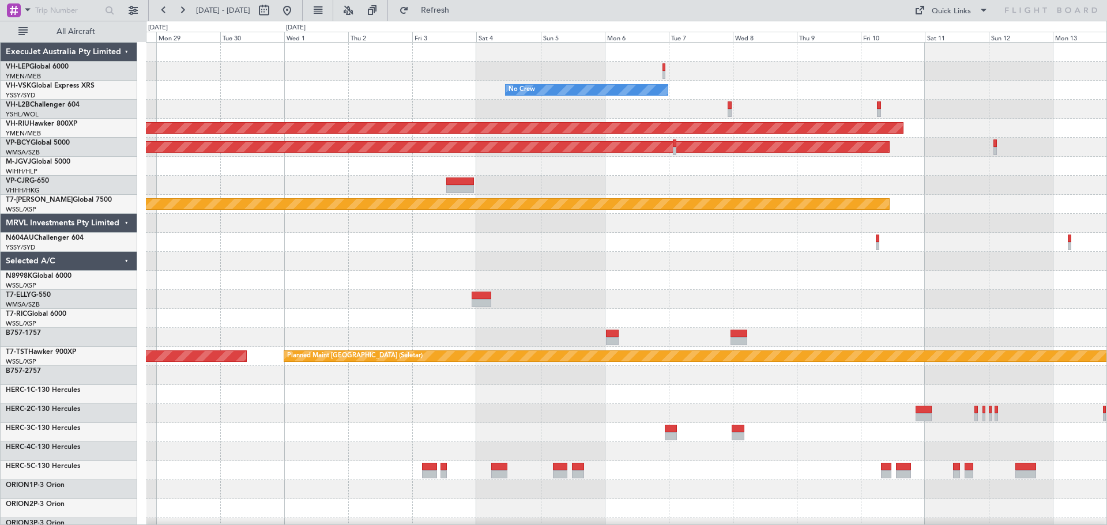
click at [655, 167] on div "No Crew Planned Maint [GEOGRAPHIC_DATA] ([GEOGRAPHIC_DATA]) Unplanned Maint [GE…" at bounding box center [626, 357] width 961 height 628
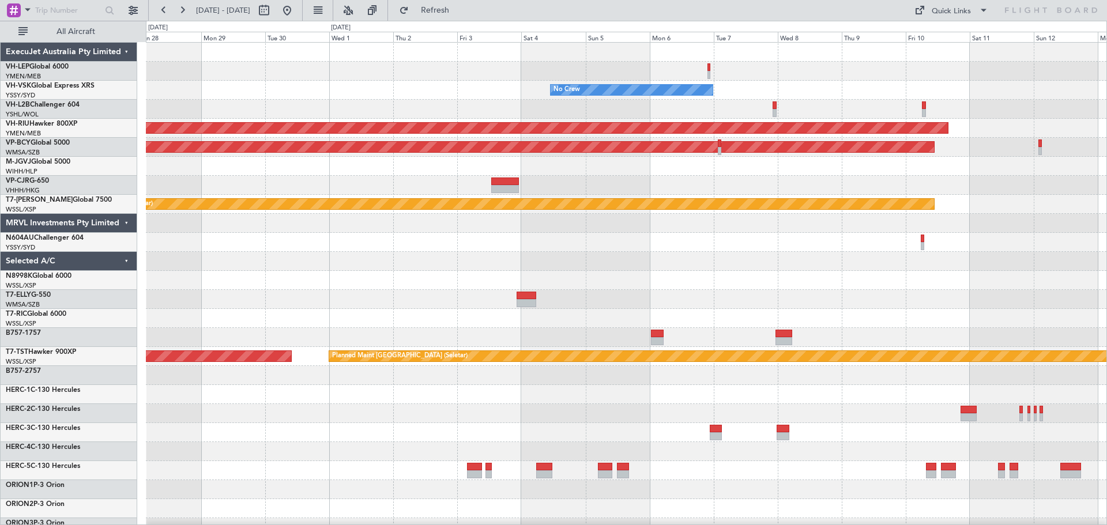
click at [689, 146] on div "No Crew Planned Maint [GEOGRAPHIC_DATA] ([GEOGRAPHIC_DATA]) Unplanned Maint [GE…" at bounding box center [626, 357] width 961 height 628
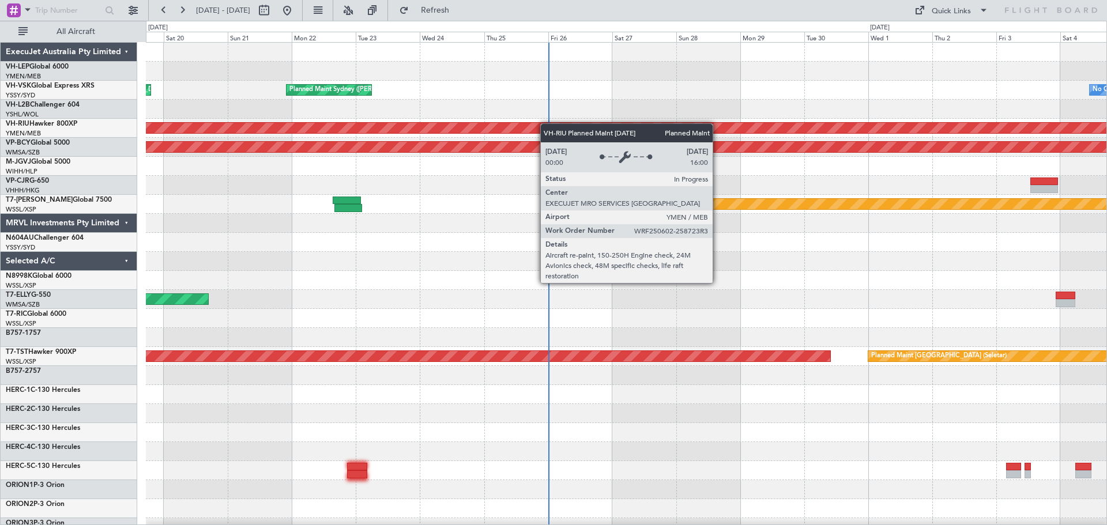
click at [651, 128] on div "No Crew Planned Maint Sydney ([PERSON_NAME] Intl) AOG Maint [US_STATE][GEOGRAPH…" at bounding box center [626, 357] width 961 height 628
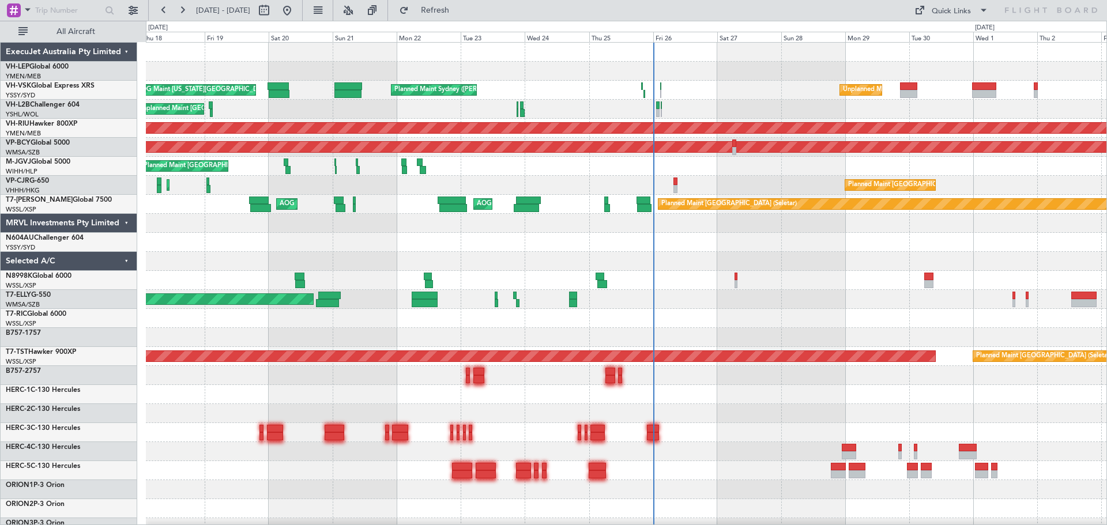
click at [560, 310] on div "AOG Maint [US_STATE][GEOGRAPHIC_DATA] ([US_STATE] City Intl) Planned Maint Sydn…" at bounding box center [626, 357] width 961 height 628
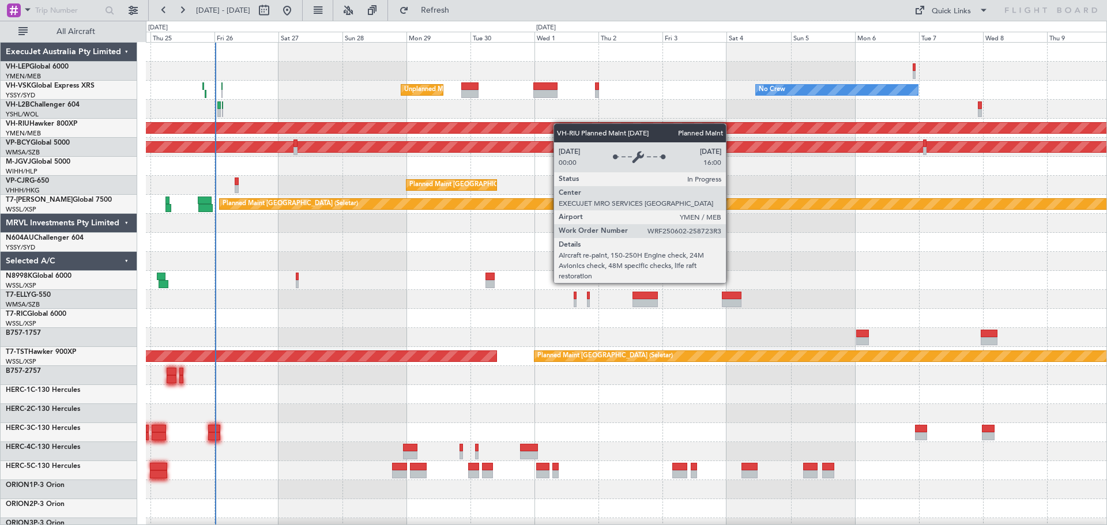
click at [544, 127] on div "Unplanned Maint Sydney ([PERSON_NAME] Intl) No Crew Planned Maint Sydney ([PERS…" at bounding box center [626, 357] width 961 height 628
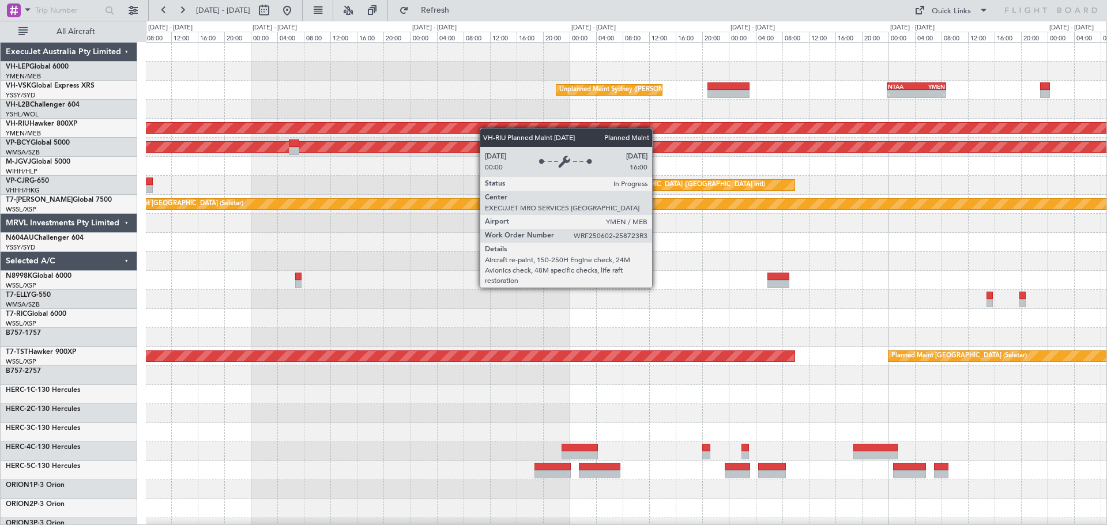
click at [579, 132] on div "Unplanned Maint Sydney ([PERSON_NAME] Intl) - - NTAA 23:50 Z YMEN 08:45 Z Plann…" at bounding box center [626, 357] width 961 height 628
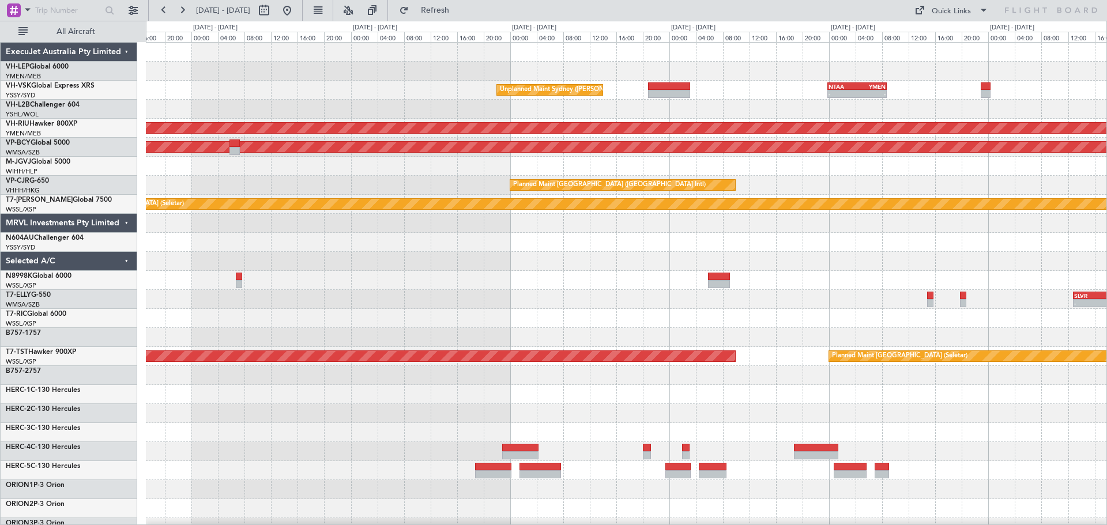
click at [249, 104] on div "Unplanned Maint Sydney ([PERSON_NAME] Intl) - - NTAA 23:50 Z YMEN 08:45 Z Plann…" at bounding box center [626, 357] width 961 height 628
click at [177, 116] on div "Unplanned Maint Sydney ([PERSON_NAME] Intl) - - NTAA 23:50 Z YMEN 08:45 Z Plann…" at bounding box center [626, 357] width 961 height 628
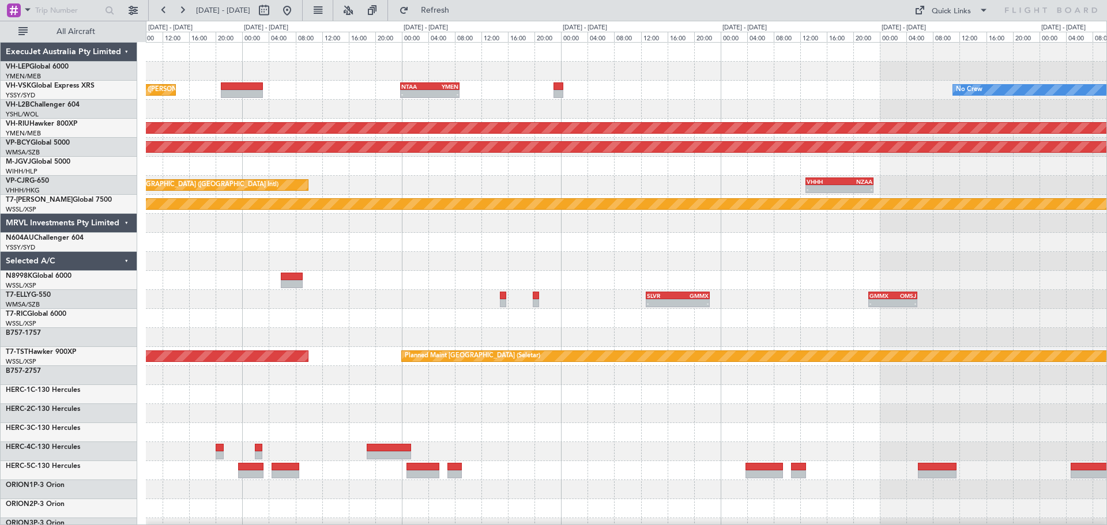
click at [137, 125] on div "Unplanned Maint Sydney ([PERSON_NAME] Intl) - - NTAA 23:50 Z YMEN 08:45 Z No Cr…" at bounding box center [553, 273] width 1107 height 505
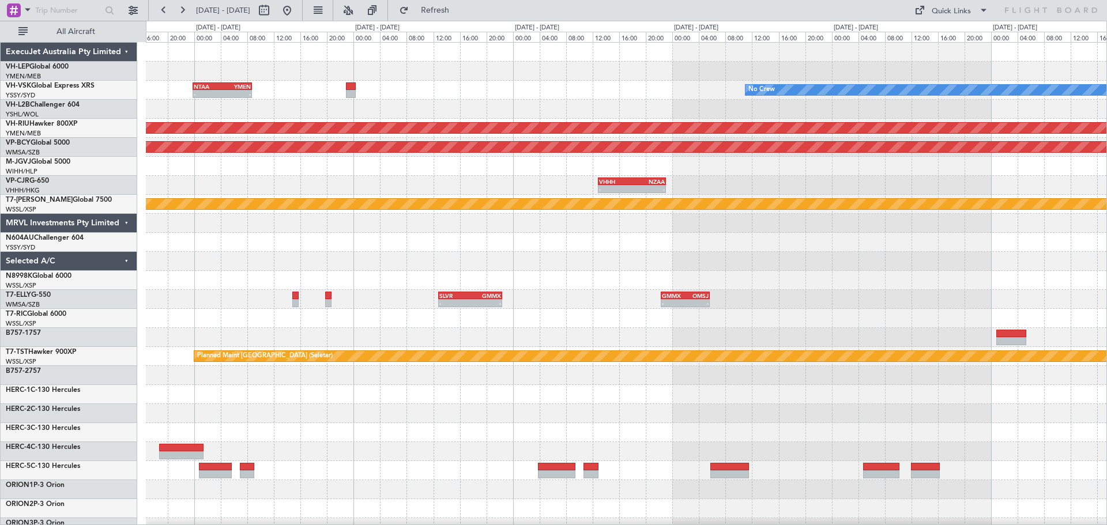
click at [106, 138] on div "- - NTAA 23:50 Z YMEN 08:45 Z No Crew Unplanned Maint Sydney ([PERSON_NAME] Int…" at bounding box center [553, 273] width 1107 height 505
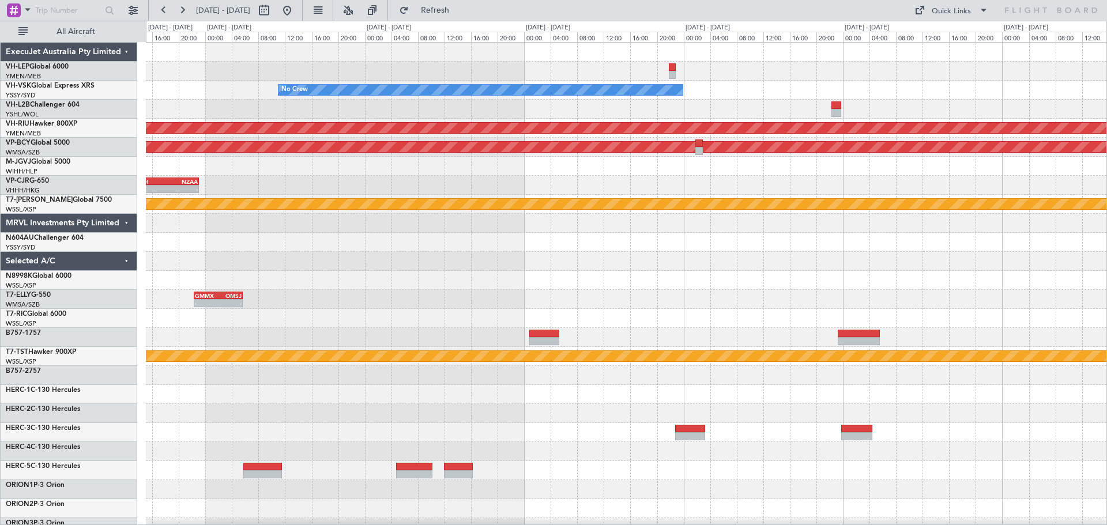
click at [528, 69] on div at bounding box center [626, 71] width 961 height 19
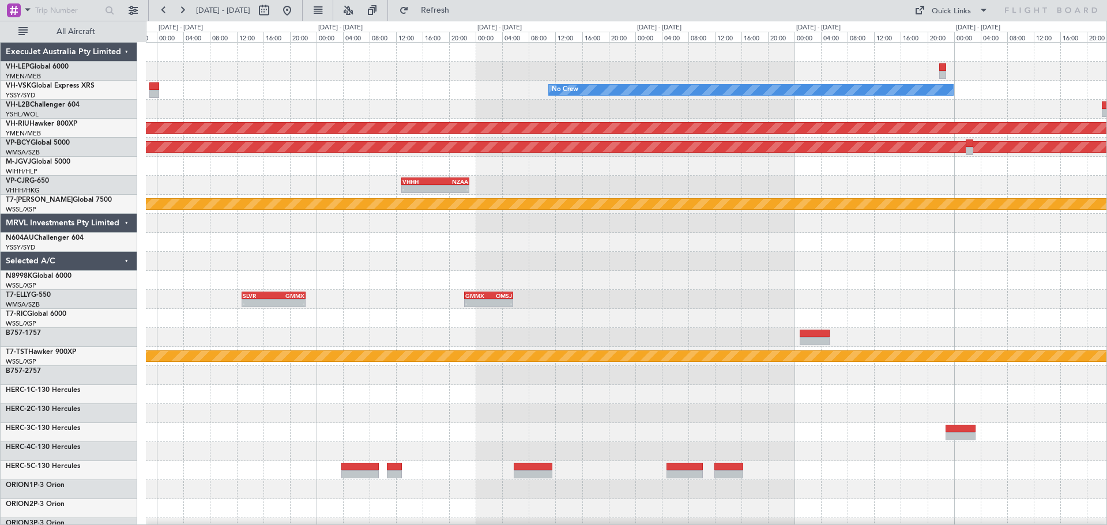
click at [534, 97] on div "No Crew NTAA 23:50 Z YMEN 08:45 Z - - Planned Maint [GEOGRAPHIC_DATA] ([GEOGRAP…" at bounding box center [626, 357] width 961 height 628
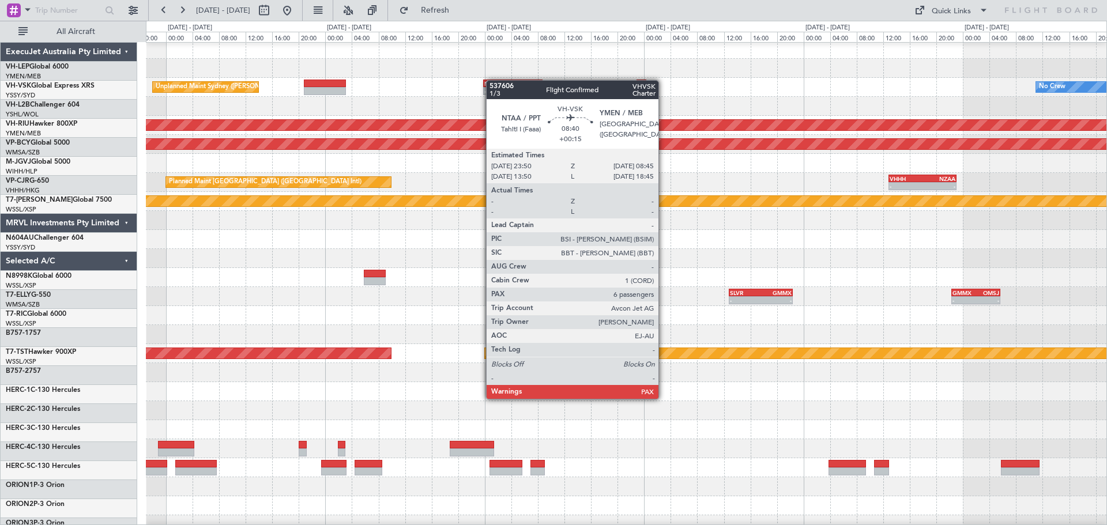
click at [495, 80] on div "NTAA" at bounding box center [498, 83] width 29 height 7
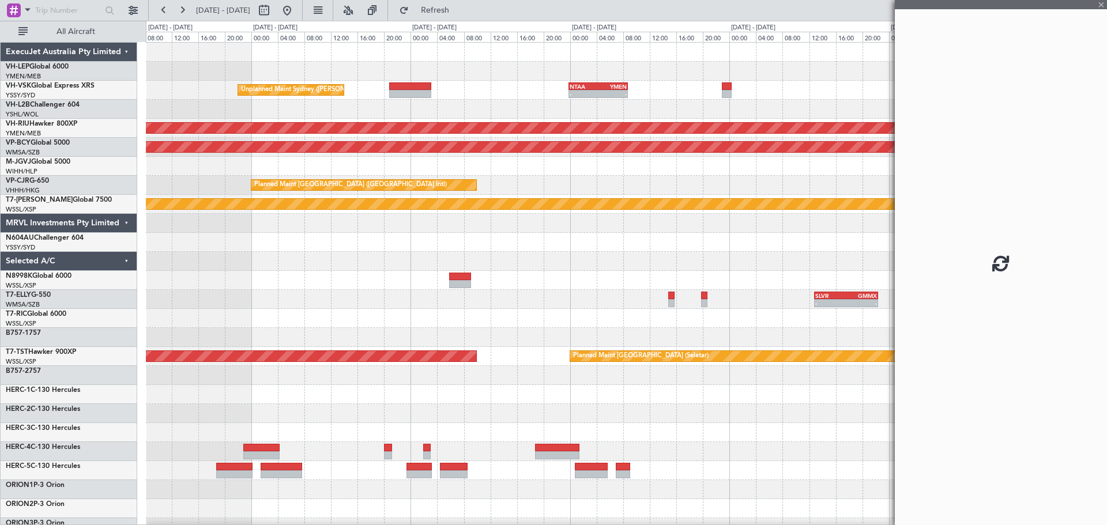
click at [495, 80] on div at bounding box center [626, 71] width 961 height 19
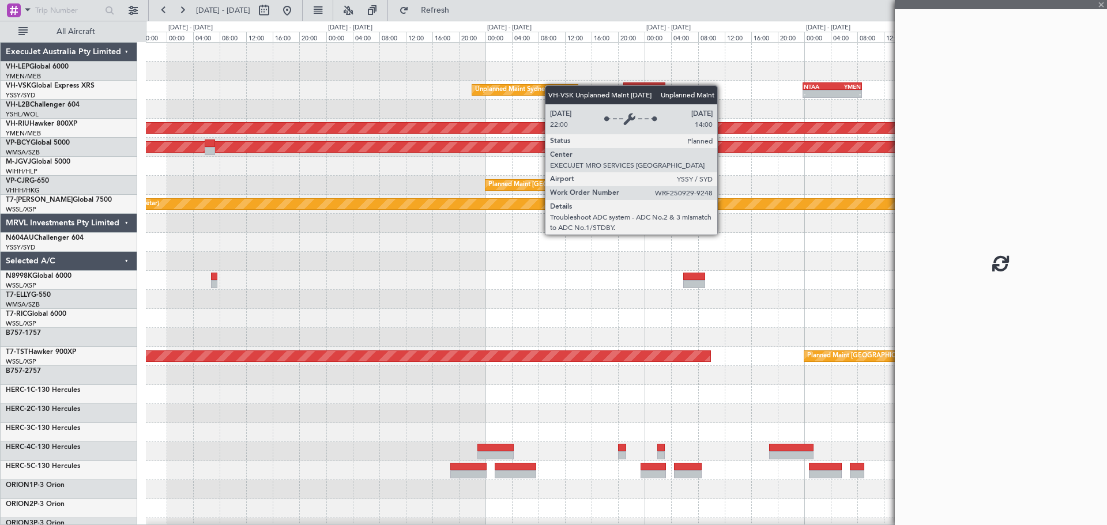
click at [556, 85] on div "NTAA 23:50 Z YMEN 08:45 Z - - Unplanned Maint Sydney ([PERSON_NAME] Intl) Plann…" at bounding box center [626, 357] width 961 height 628
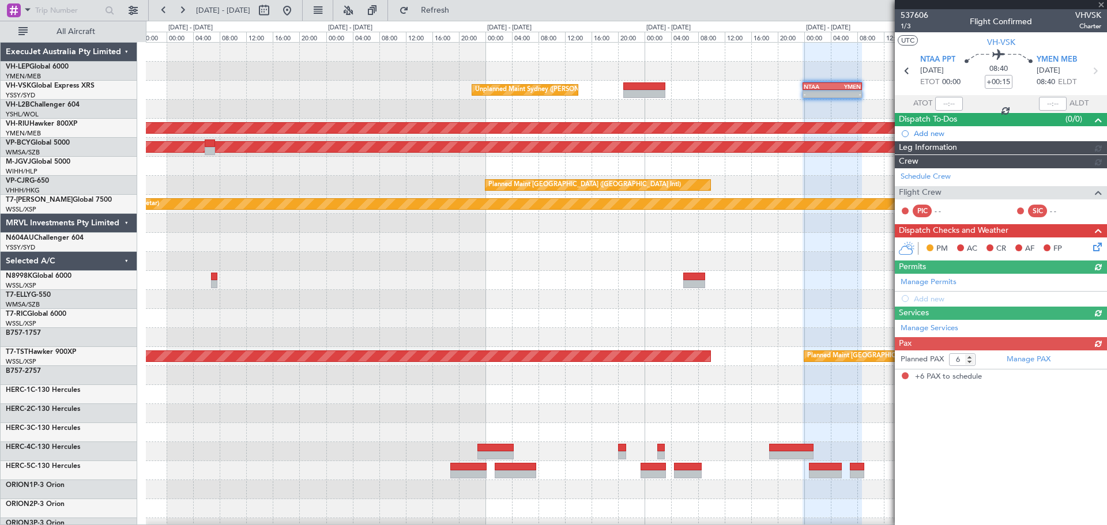
click at [467, 93] on div "Unplanned Maint Sydney ([PERSON_NAME] Intl) - - NTAA 23:50 Z YMEN 08:45 Z" at bounding box center [626, 90] width 961 height 19
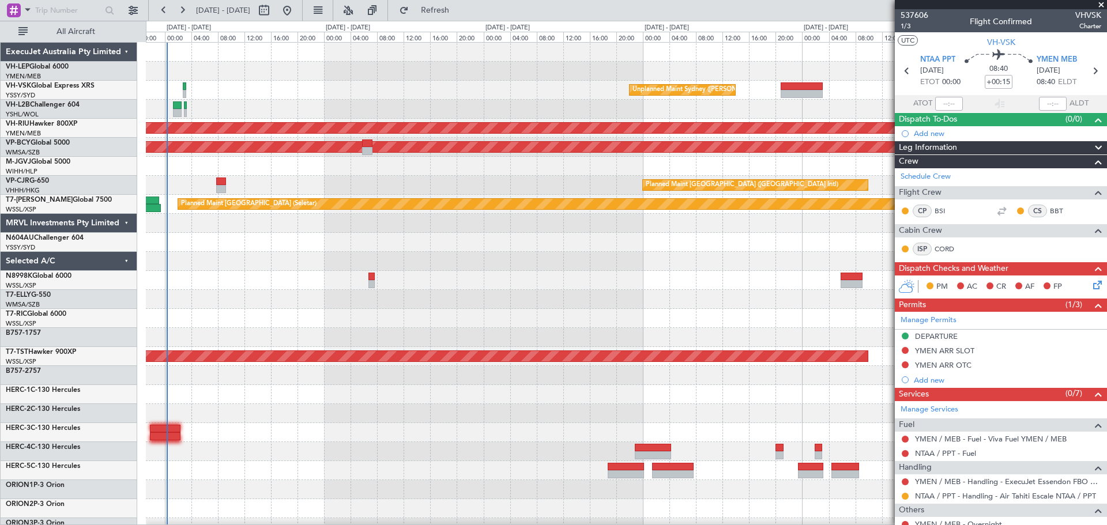
click at [406, 99] on div "Unplanned Maint Sydney ([PERSON_NAME] Intl) - - NTAA 23:50 Z YMEN 08:45 Z" at bounding box center [626, 90] width 961 height 19
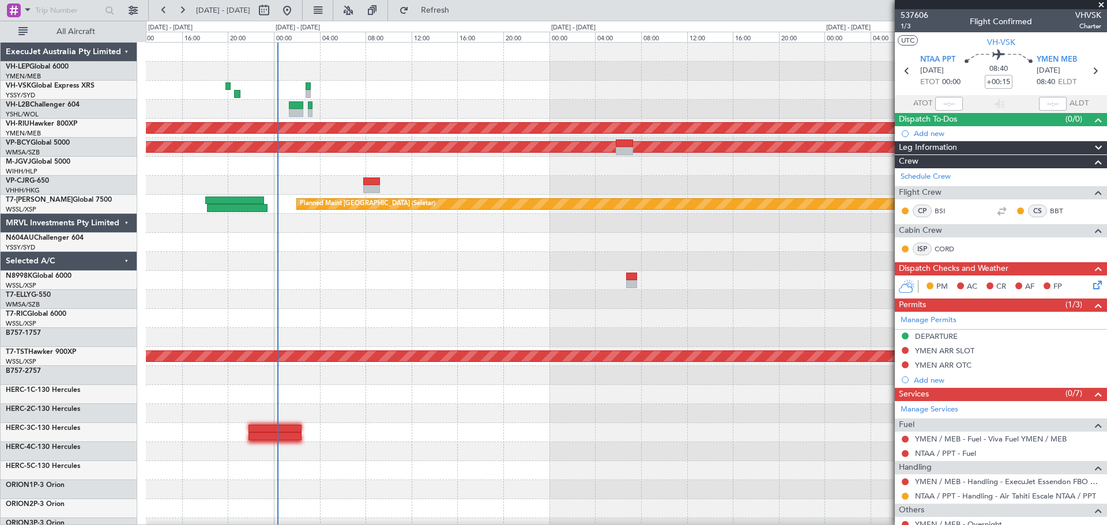
click at [442, 101] on div at bounding box center [626, 109] width 961 height 19
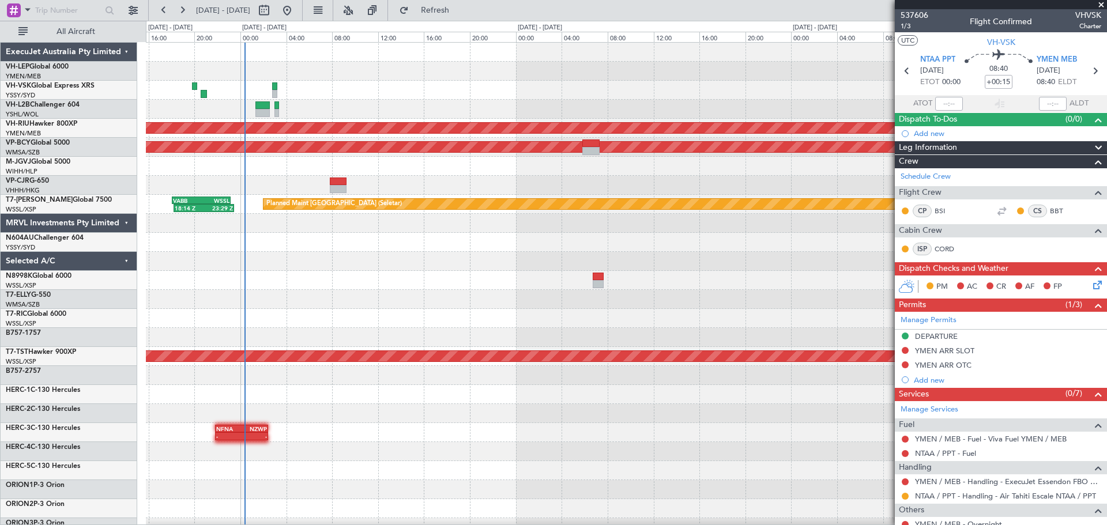
click at [240, 131] on div "Unplanned Maint Sydney ([PERSON_NAME] Intl) - - YSSY 20:50 Z NTAA 03:10 Z Plann…" at bounding box center [626, 357] width 961 height 628
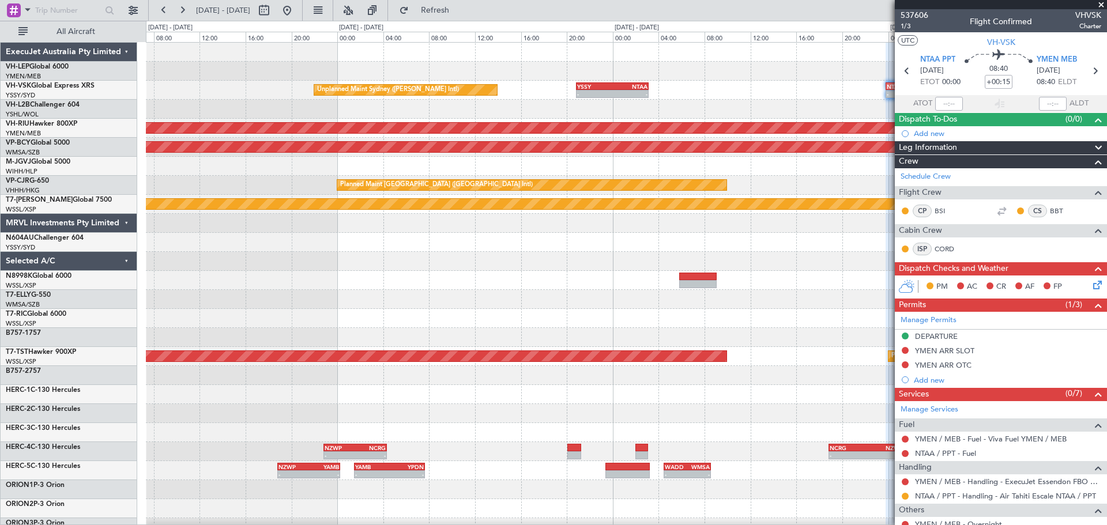
click at [288, 176] on div "Unplanned Maint Sydney ([PERSON_NAME] Intl) - - YSSY 20:50 Z NTAA 03:10 Z - - N…" at bounding box center [626, 357] width 961 height 628
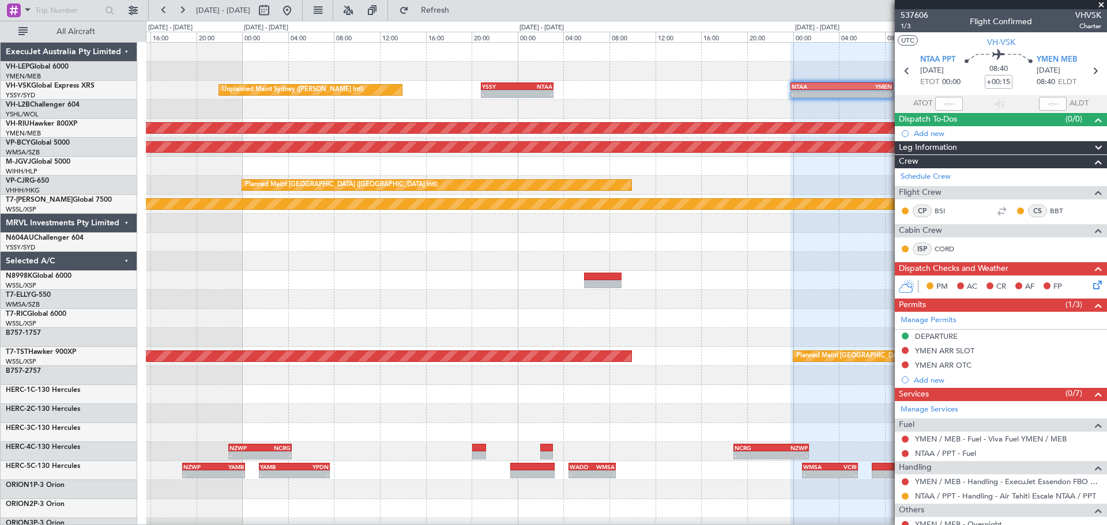
click at [398, 161] on div "Unplanned Maint Sydney ([PERSON_NAME] Intl) - - YSSY 20:50 Z NTAA 03:10 Z - - N…" at bounding box center [626, 357] width 961 height 628
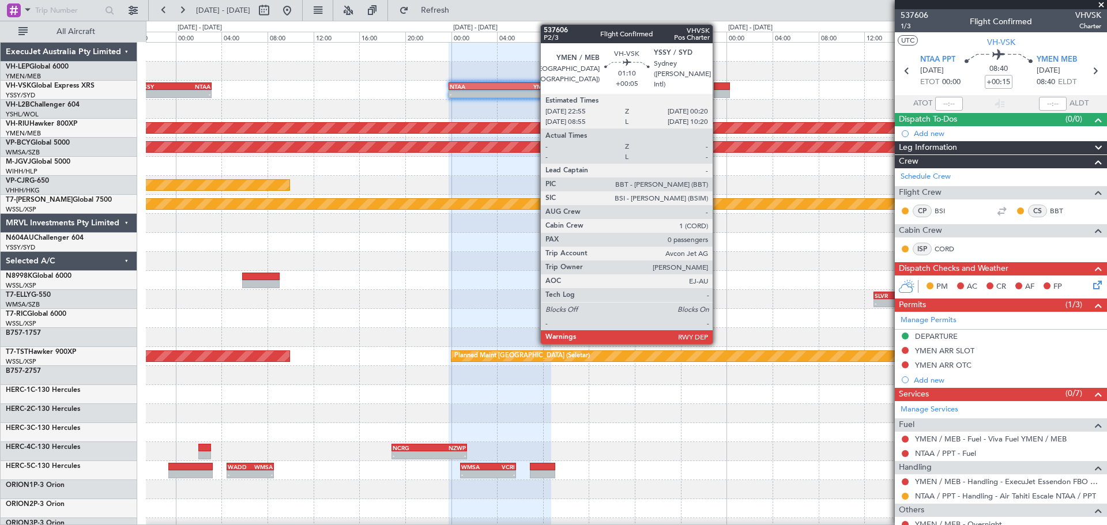
click at [718, 91] on div at bounding box center [722, 94] width 17 height 8
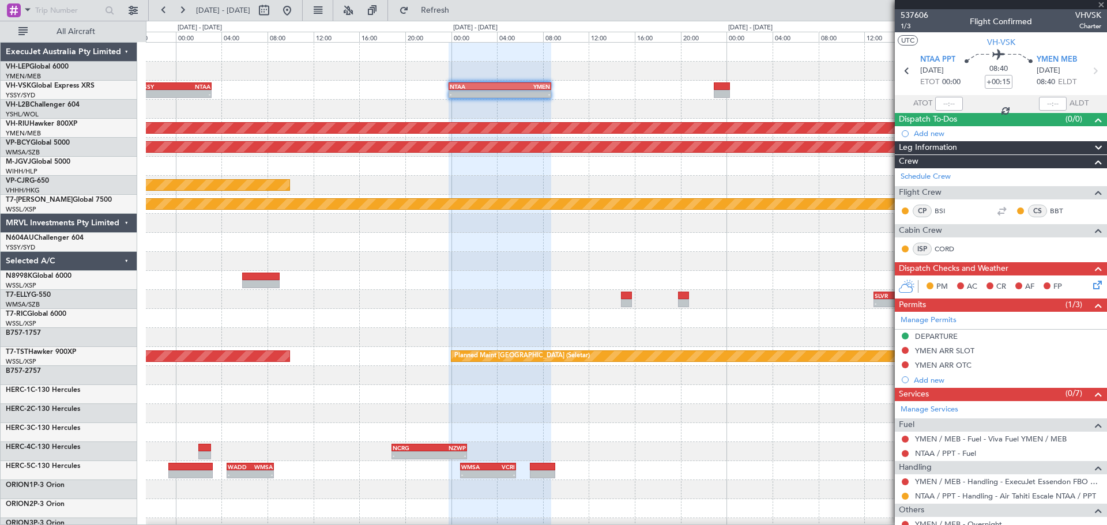
type input "+00:05"
type input "0"
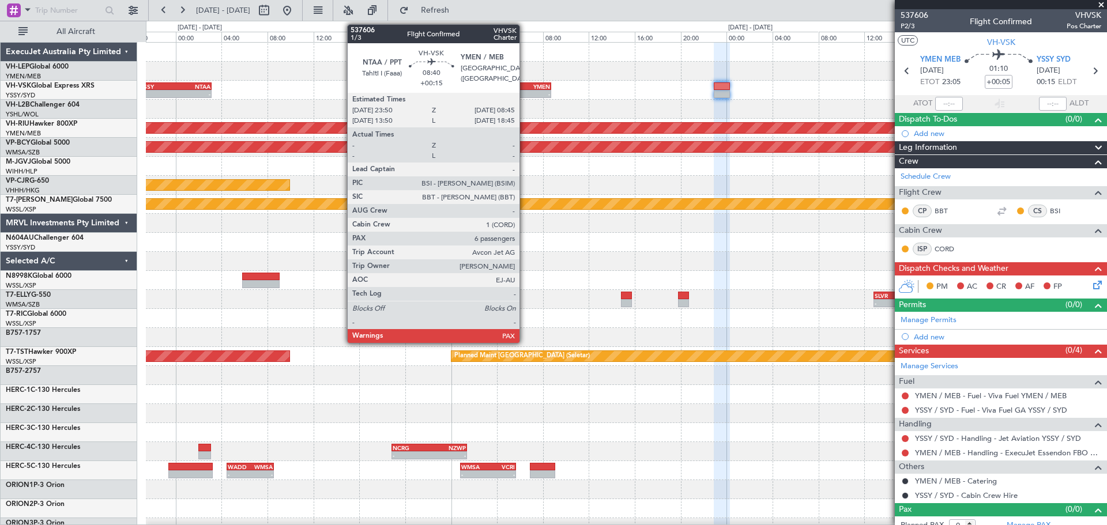
click at [525, 88] on div "YMEN" at bounding box center [525, 86] width 50 height 7
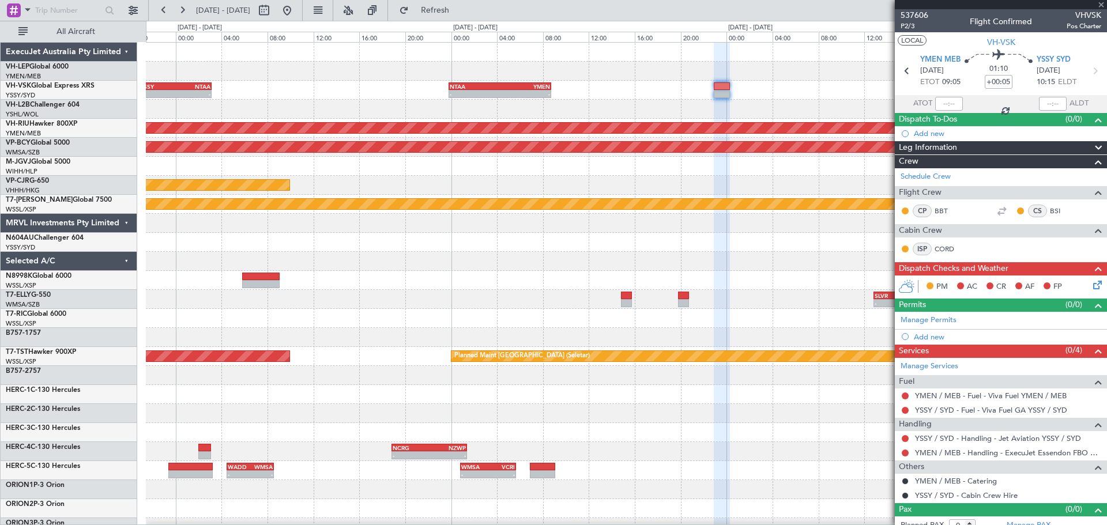
type input "+00:15"
type input "6"
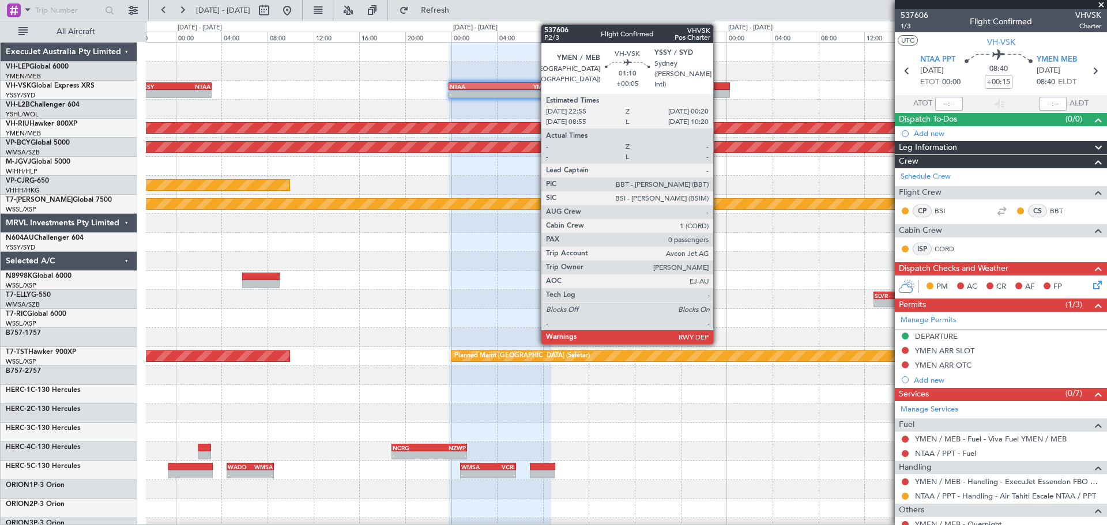
click at [718, 93] on div at bounding box center [722, 94] width 17 height 8
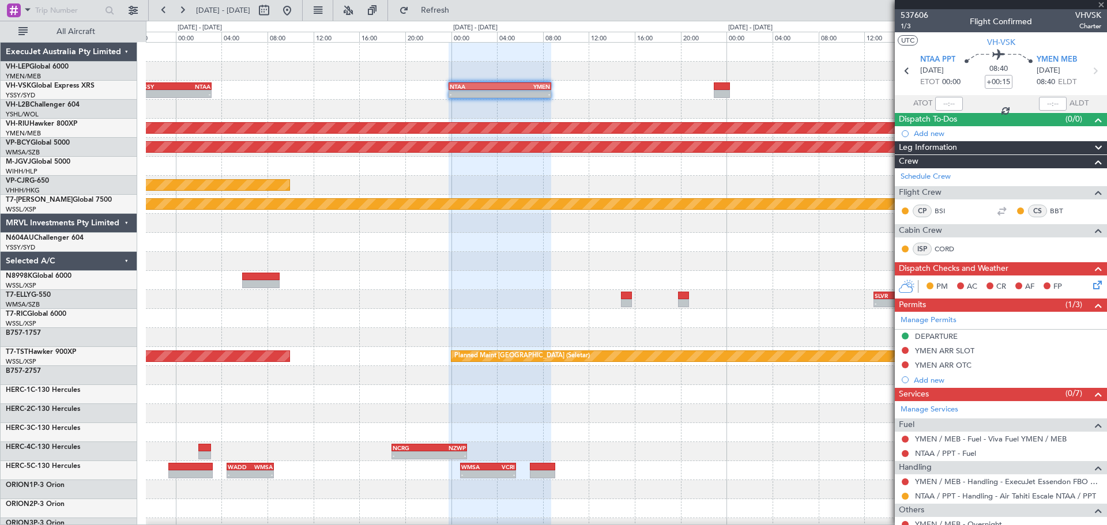
type input "+00:05"
type input "0"
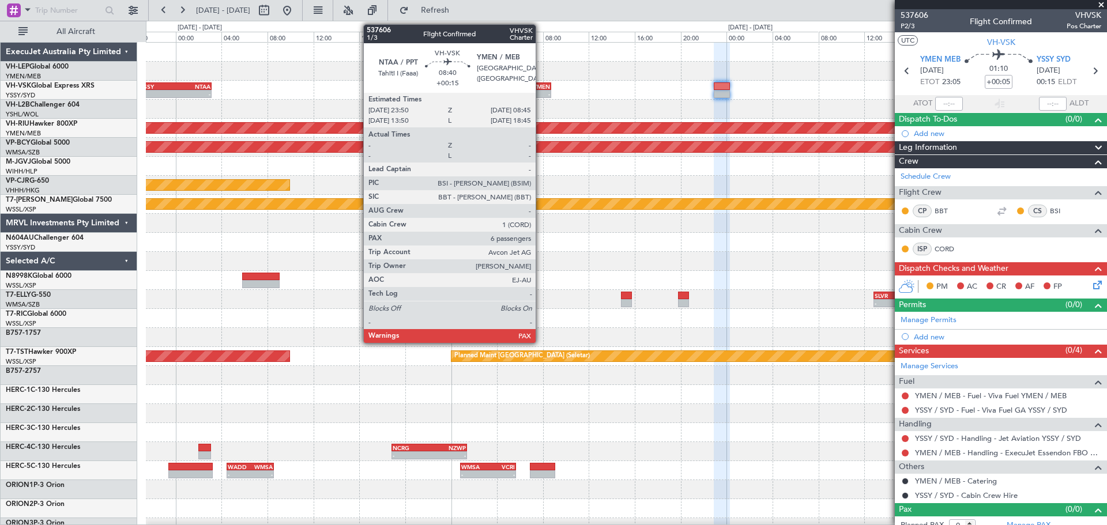
click at [541, 89] on div "NTAA 23:50 Z YMEN 08:45 Z" at bounding box center [500, 86] width 103 height 8
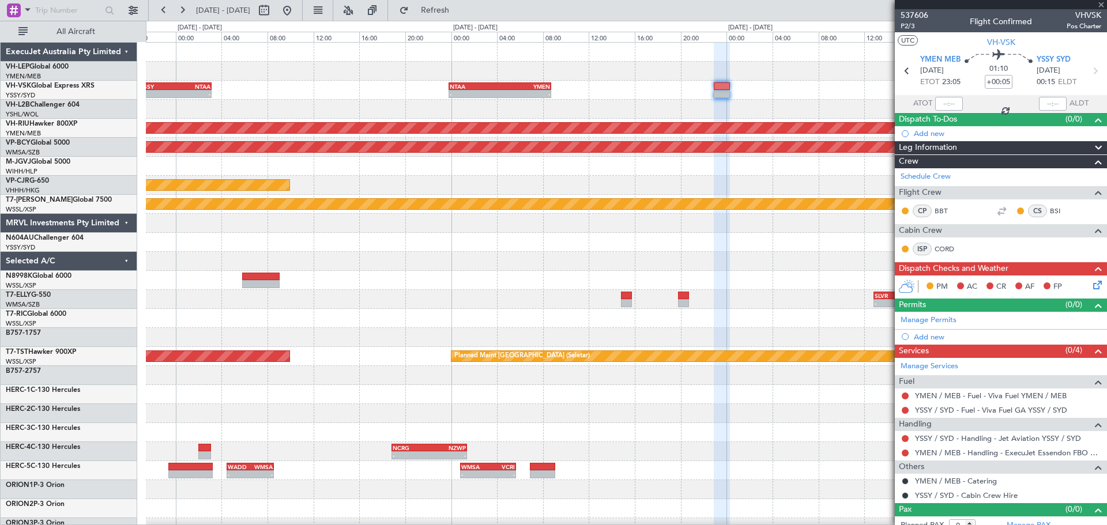
type input "+00:15"
type input "6"
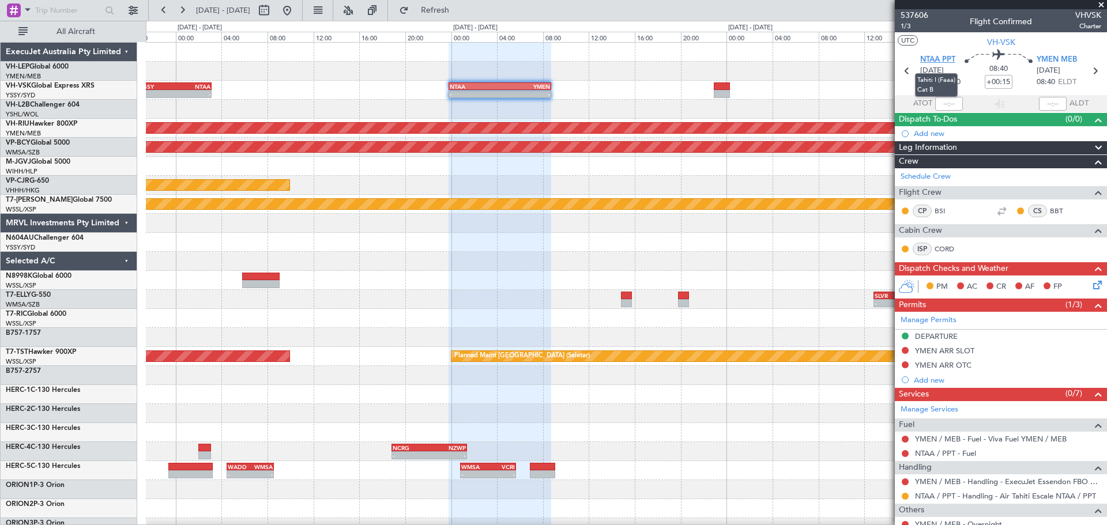
click at [928, 56] on span "NTAA PPT" at bounding box center [937, 60] width 35 height 12
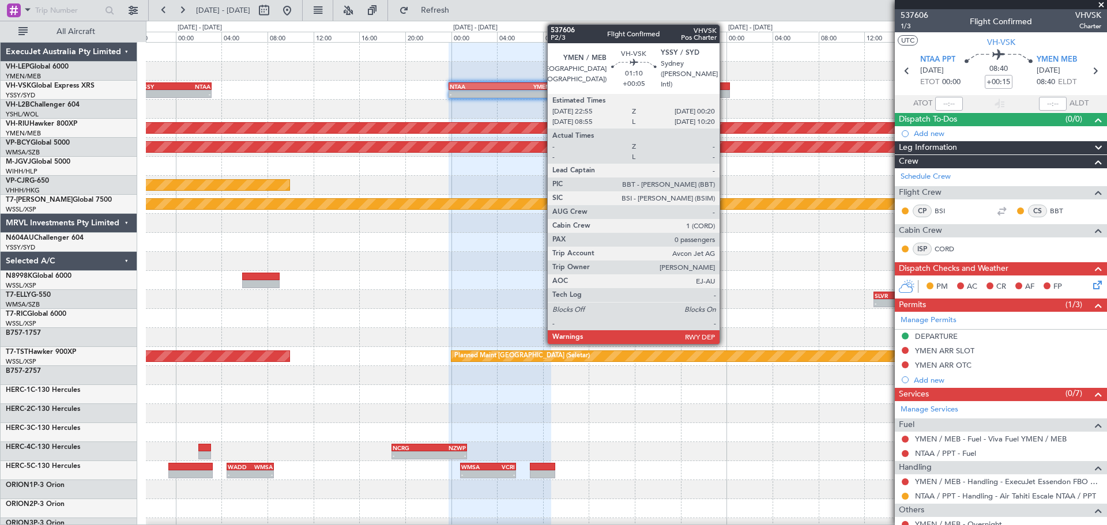
click at [725, 92] on div at bounding box center [722, 94] width 17 height 8
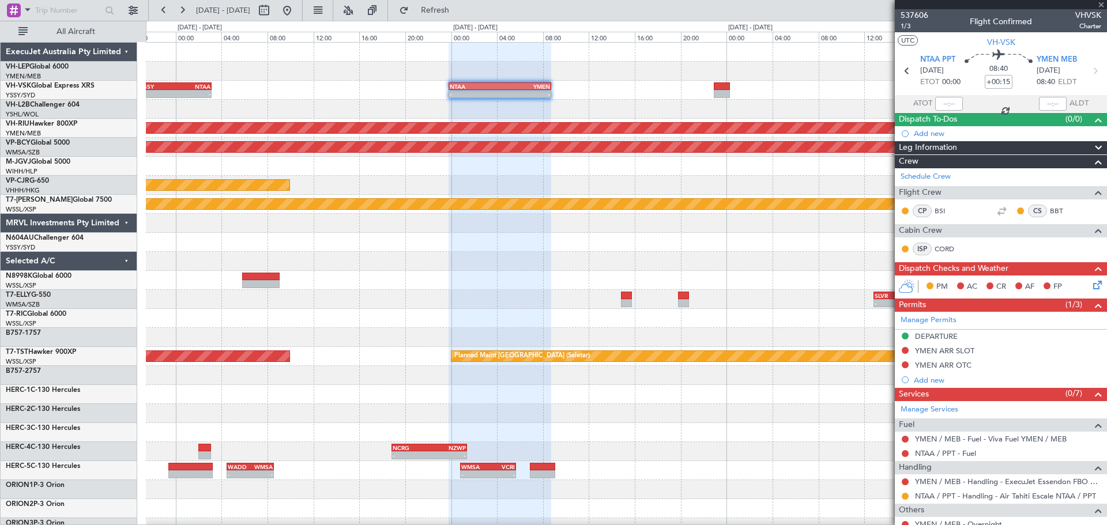
type input "+00:05"
type input "0"
